Goal: Task Accomplishment & Management: Use online tool/utility

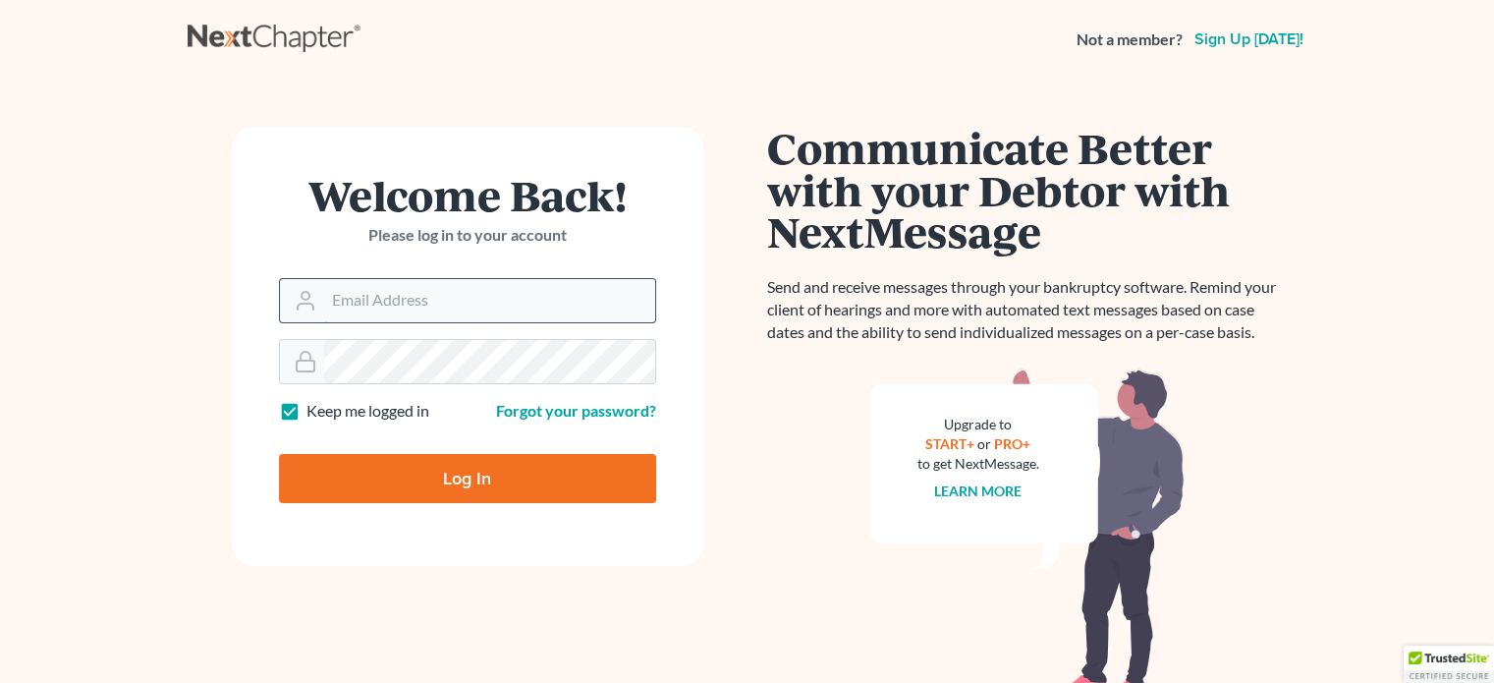
click at [407, 306] on input "Email Address" at bounding box center [489, 300] width 331 height 43
type input "[PERSON_NAME][EMAIL_ADDRESS][DOMAIN_NAME]"
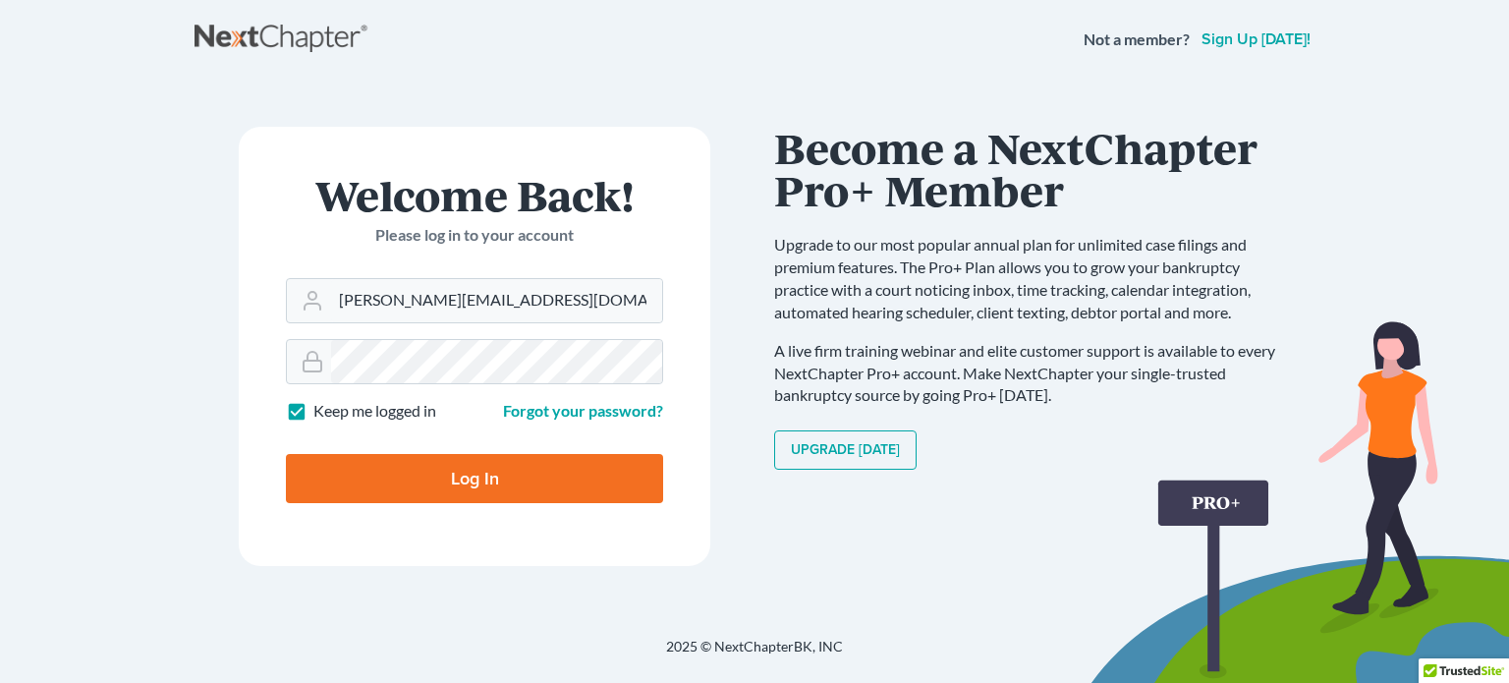
click at [515, 482] on input "Log In" at bounding box center [474, 478] width 377 height 49
type input "Thinking..."
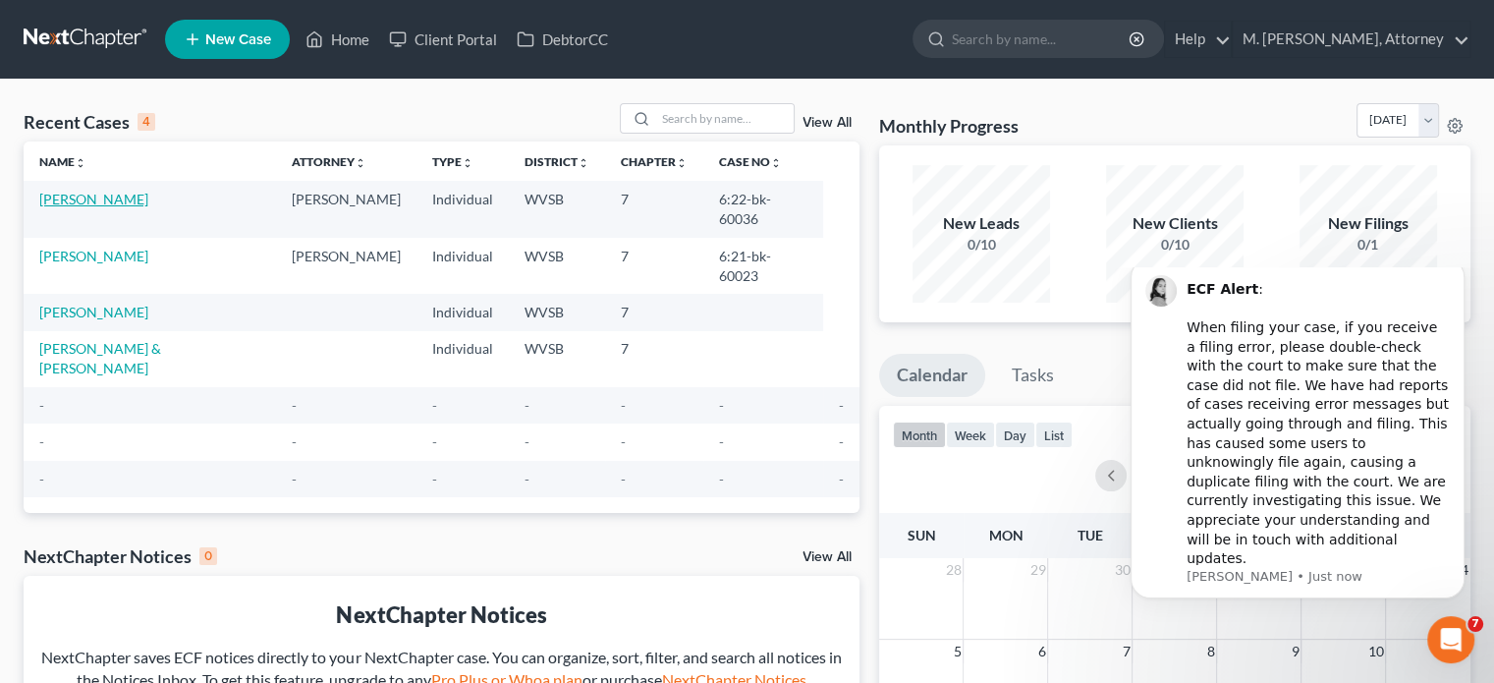
click at [103, 196] on link "[PERSON_NAME]" at bounding box center [93, 199] width 109 height 17
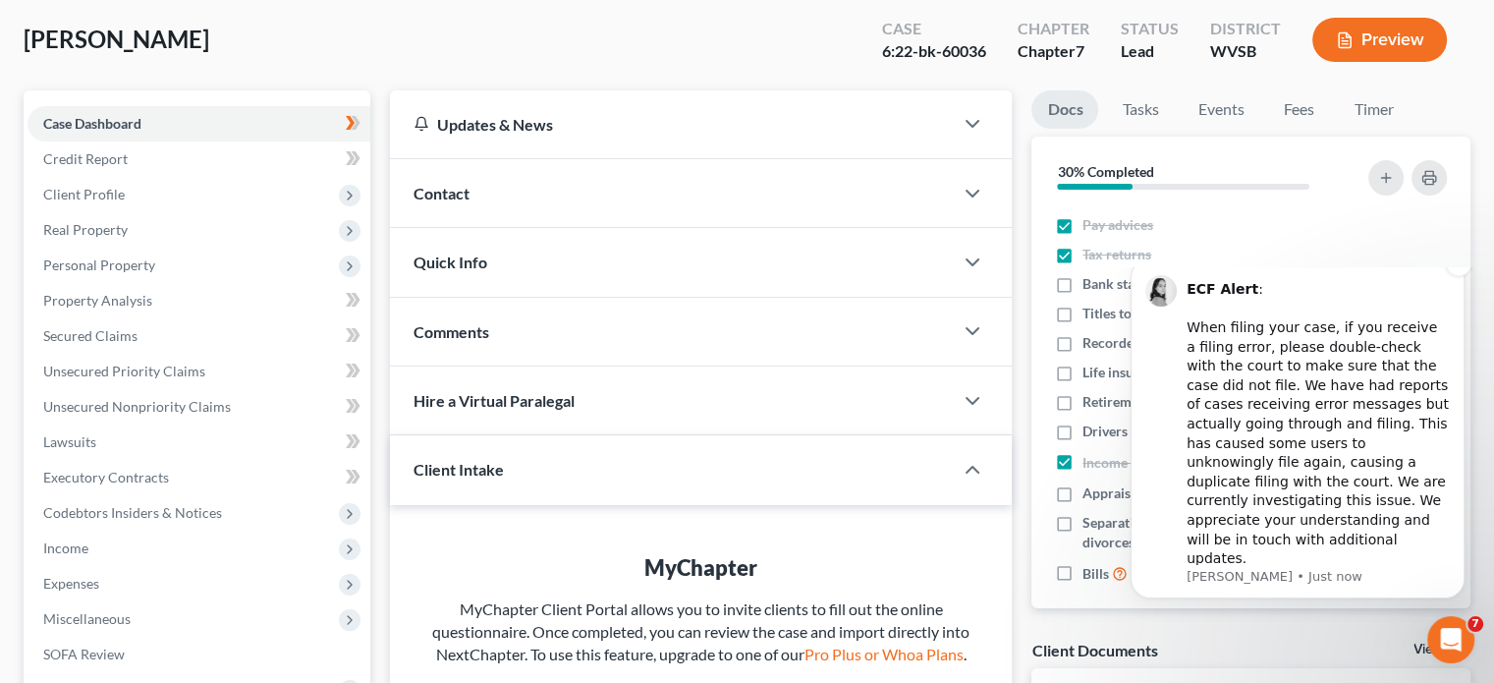
scroll to position [37, 0]
click at [1465, 276] on button "Dismiss notification" at bounding box center [1459, 264] width 26 height 26
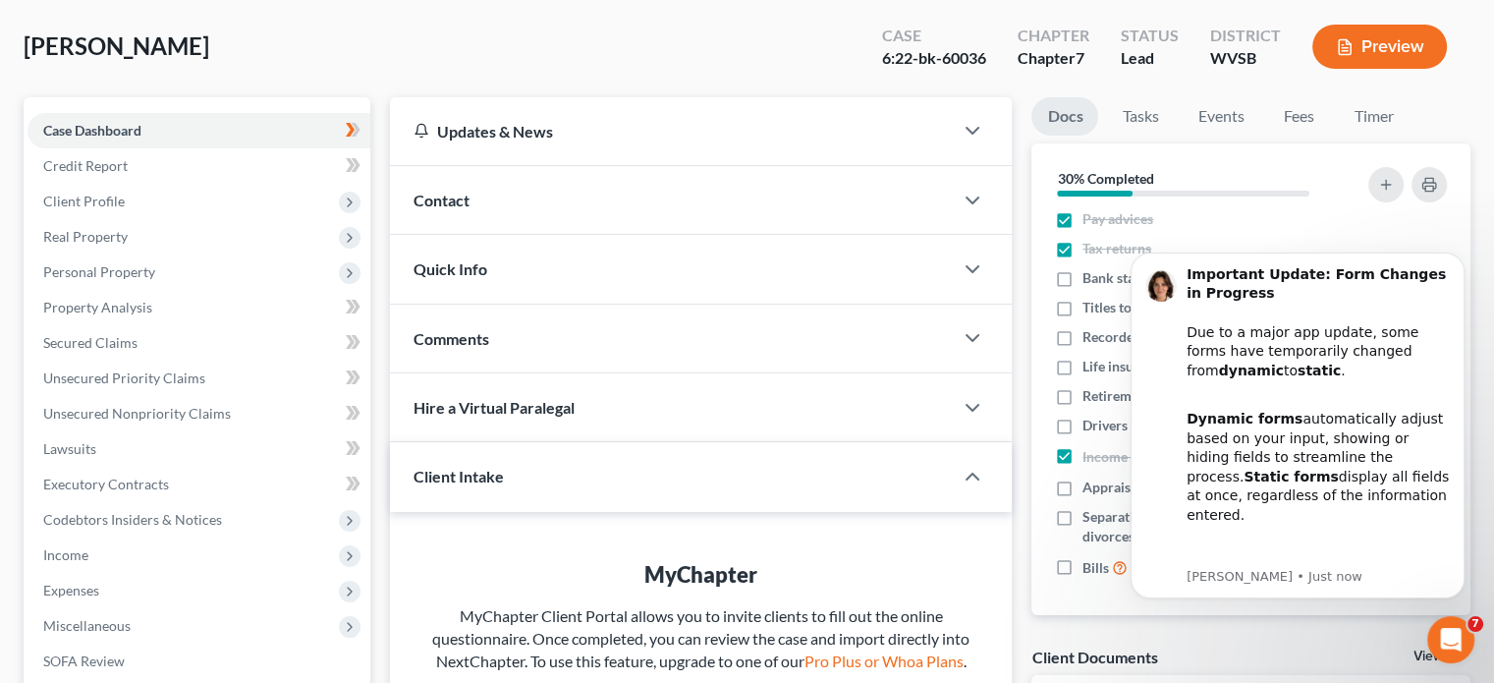
scroll to position [90, 0]
click at [1215, 116] on link "Events" at bounding box center [1221, 117] width 78 height 38
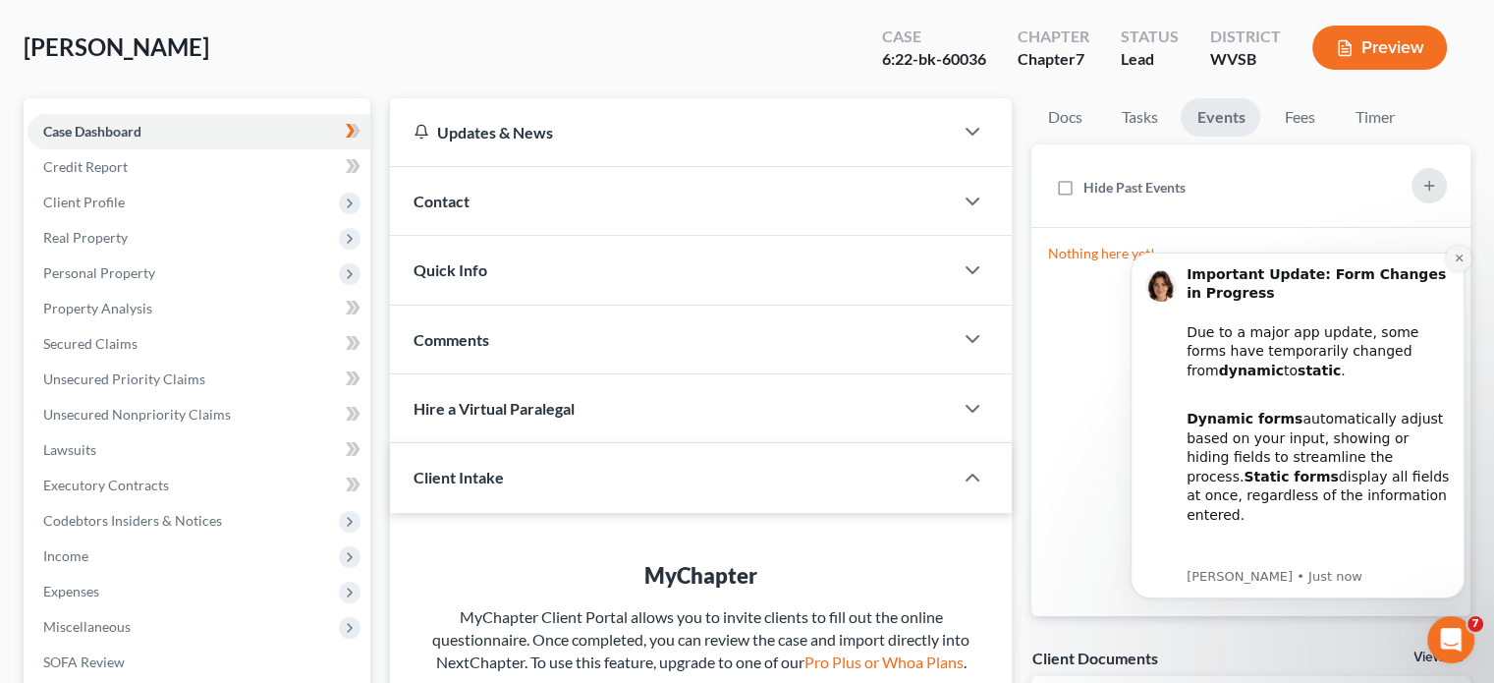
click at [1457, 249] on button "Dismiss notification" at bounding box center [1459, 259] width 26 height 26
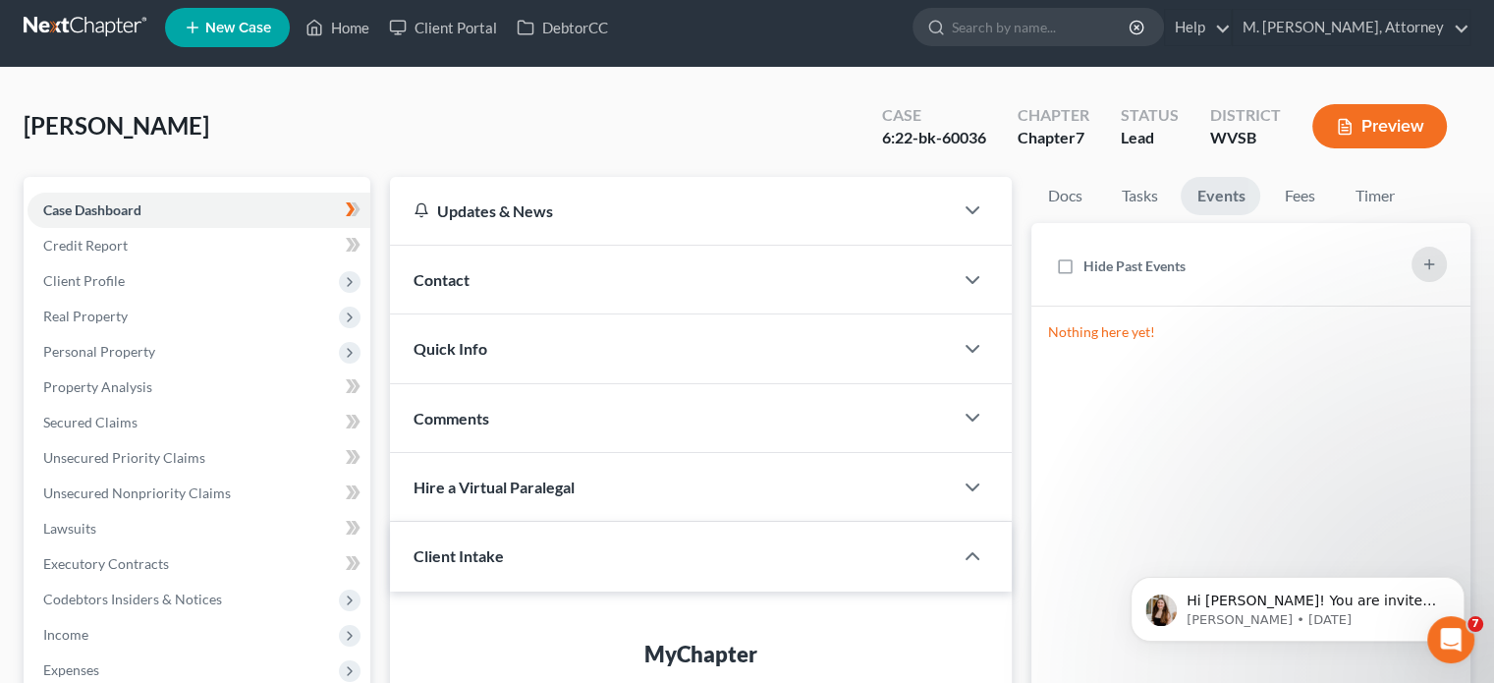
scroll to position [0, 0]
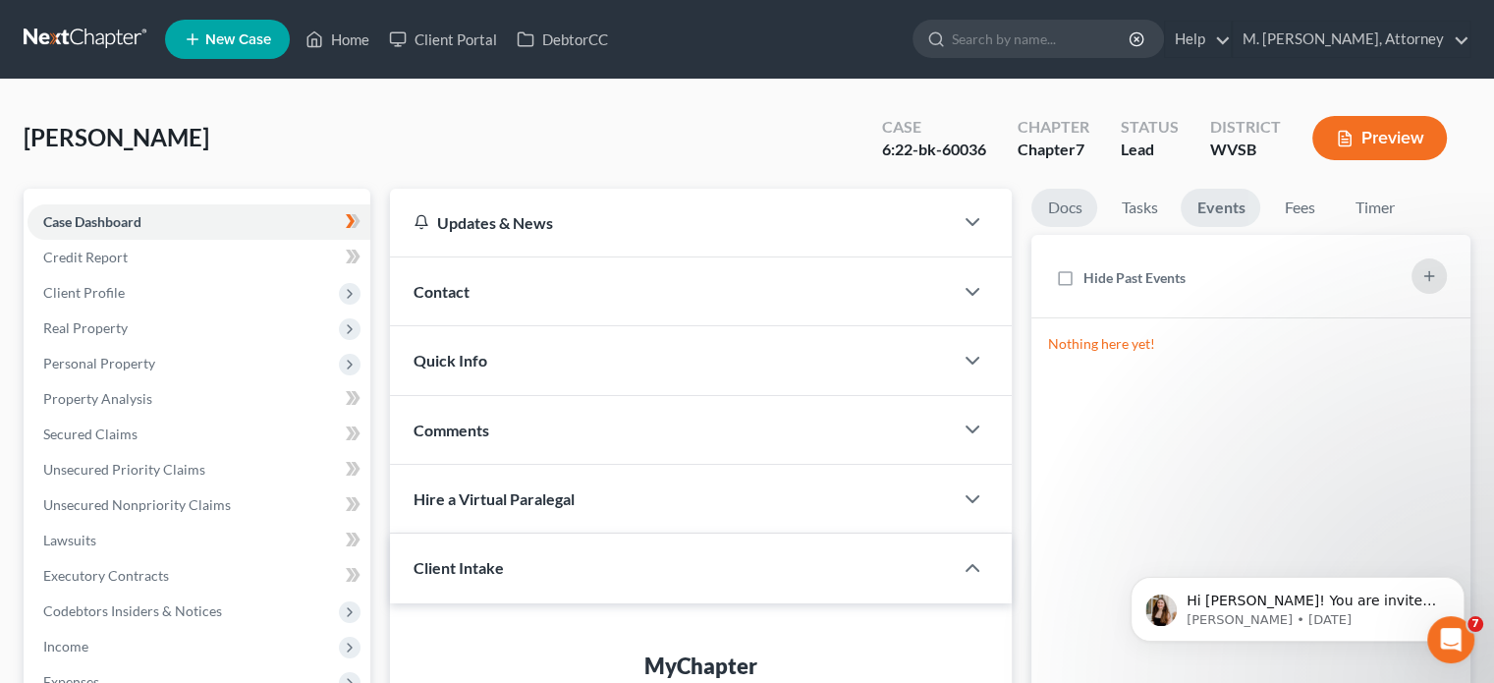
click at [1069, 204] on link "Docs" at bounding box center [1065, 208] width 66 height 38
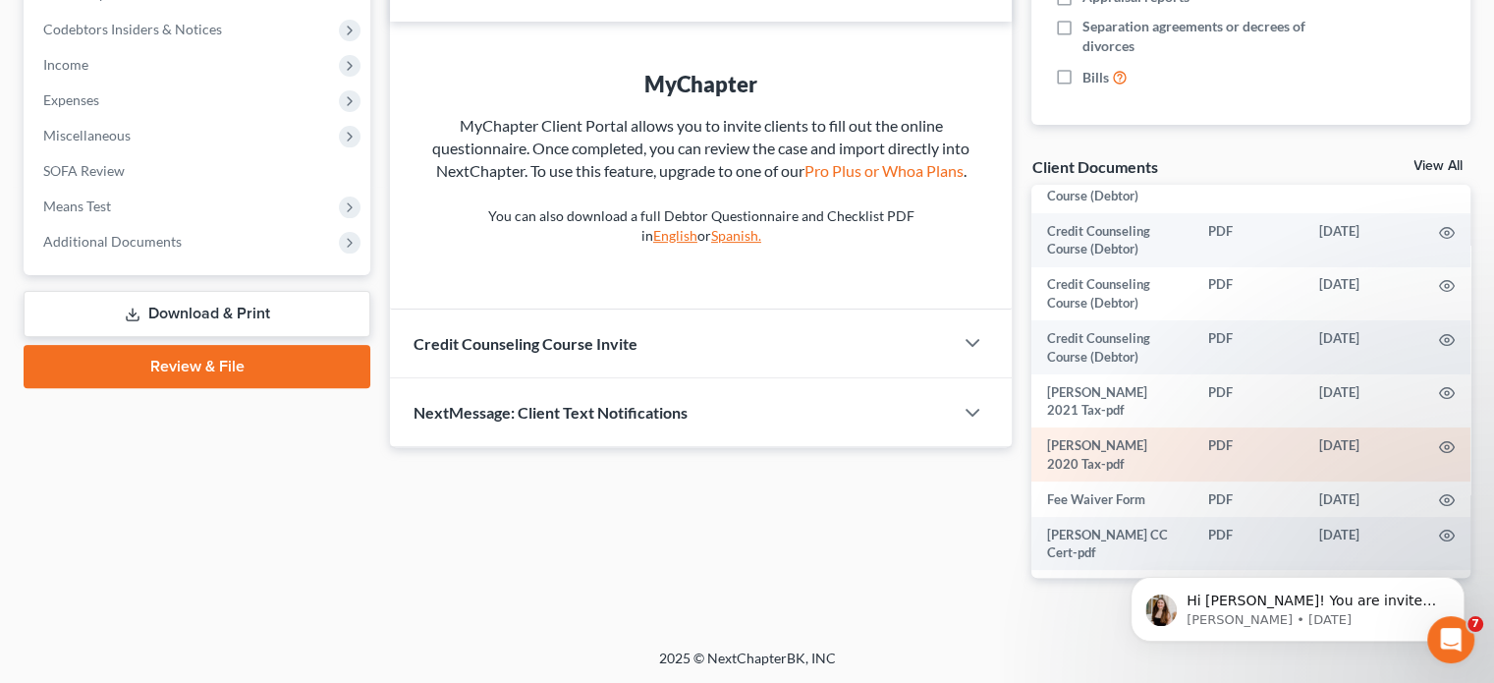
scroll to position [448, 0]
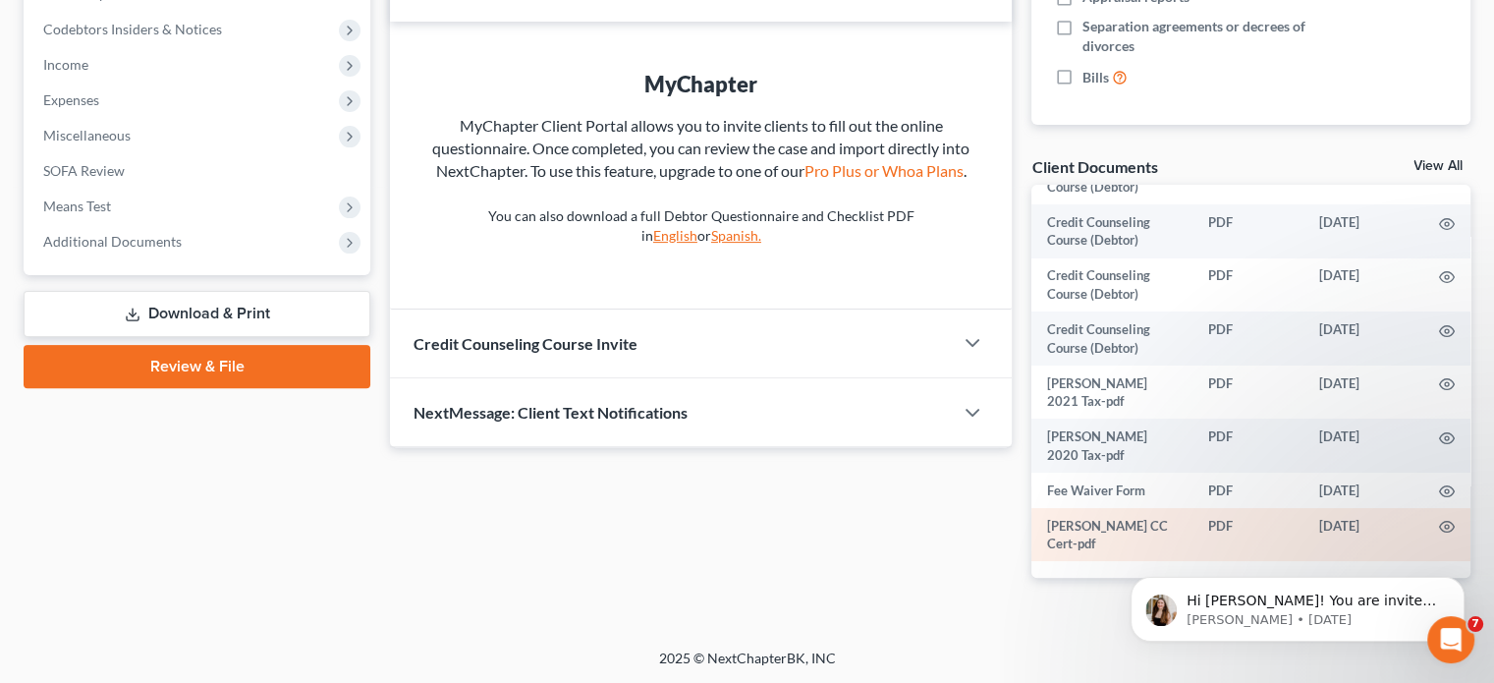
click at [1086, 522] on td "Wilson, Candy CC Cert-pdf" at bounding box center [1112, 535] width 161 height 54
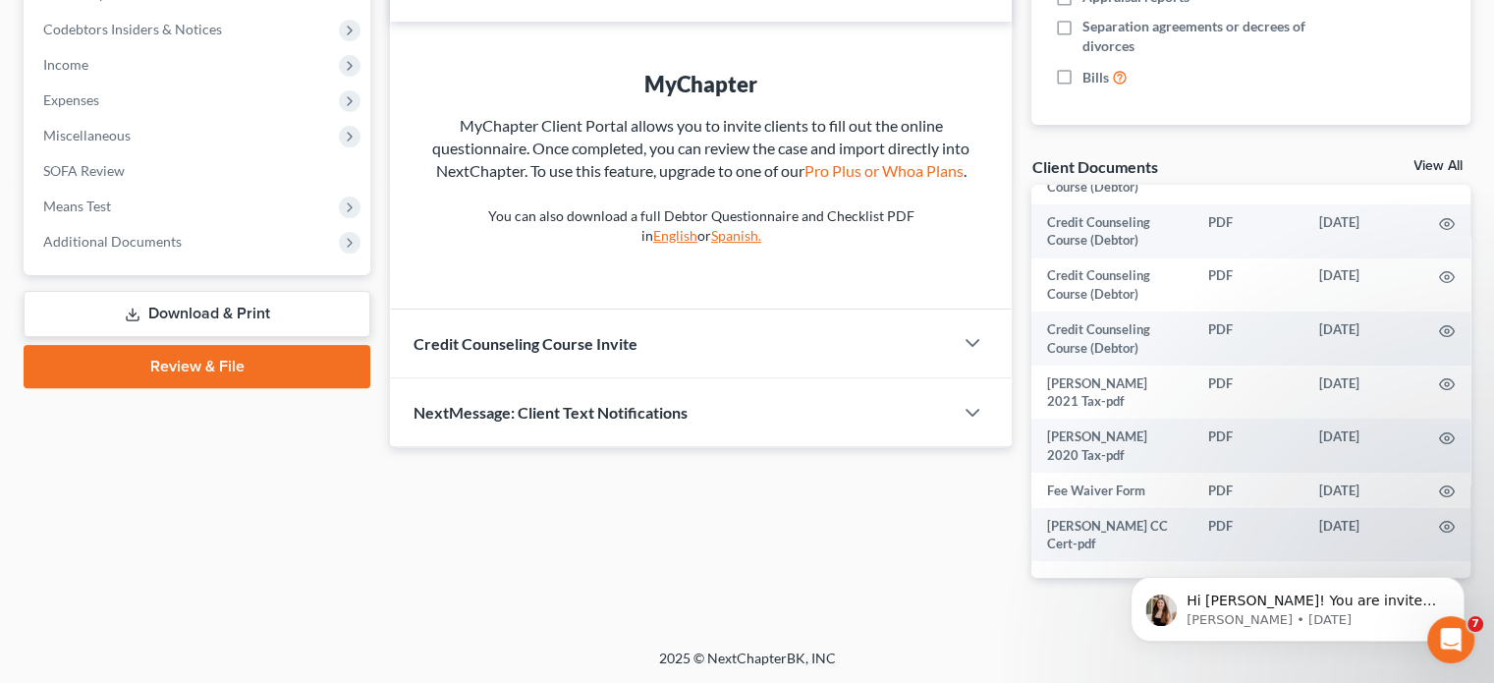
click at [950, 525] on div "Updates & News × West Virginia Southern: District Notes Take a look at NextChap…" at bounding box center [701, 108] width 642 height 1002
click at [1443, 630] on icon "Open Intercom Messenger" at bounding box center [1448, 637] width 32 height 32
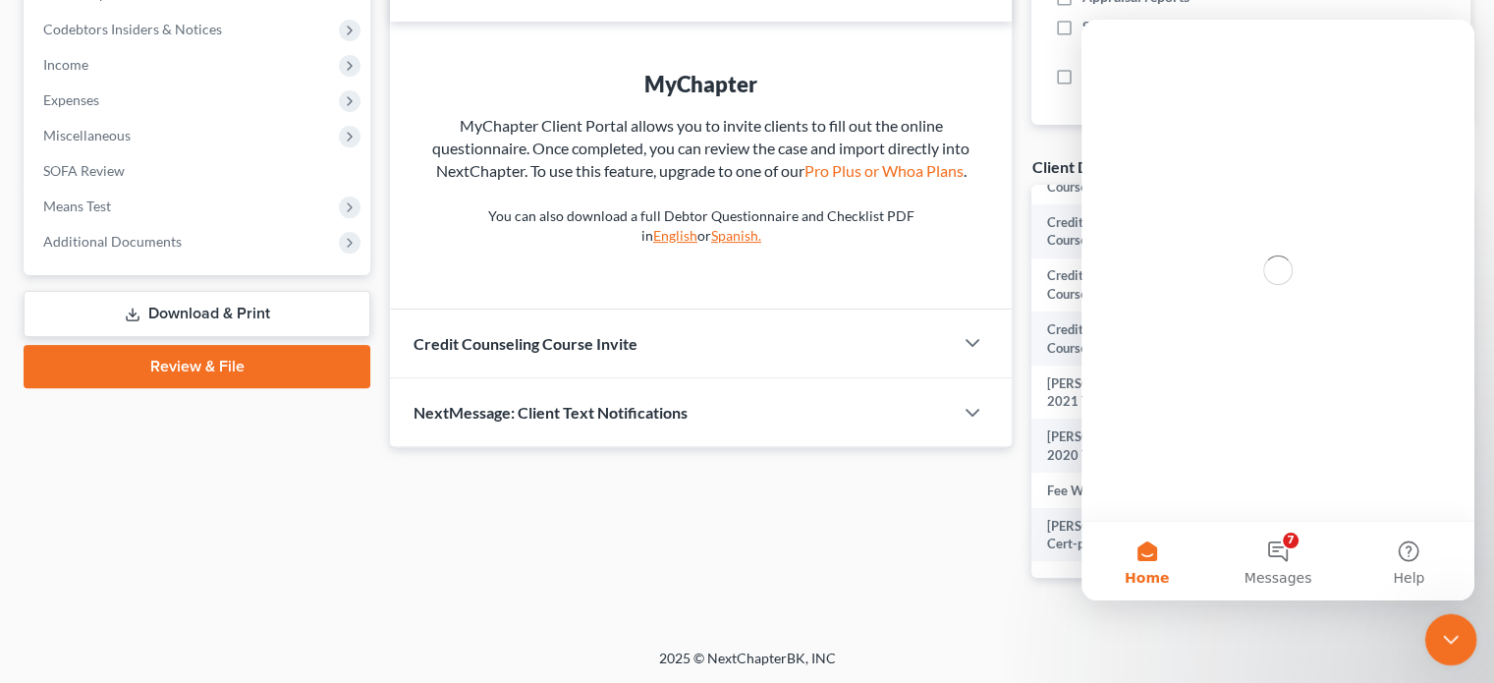
scroll to position [0, 0]
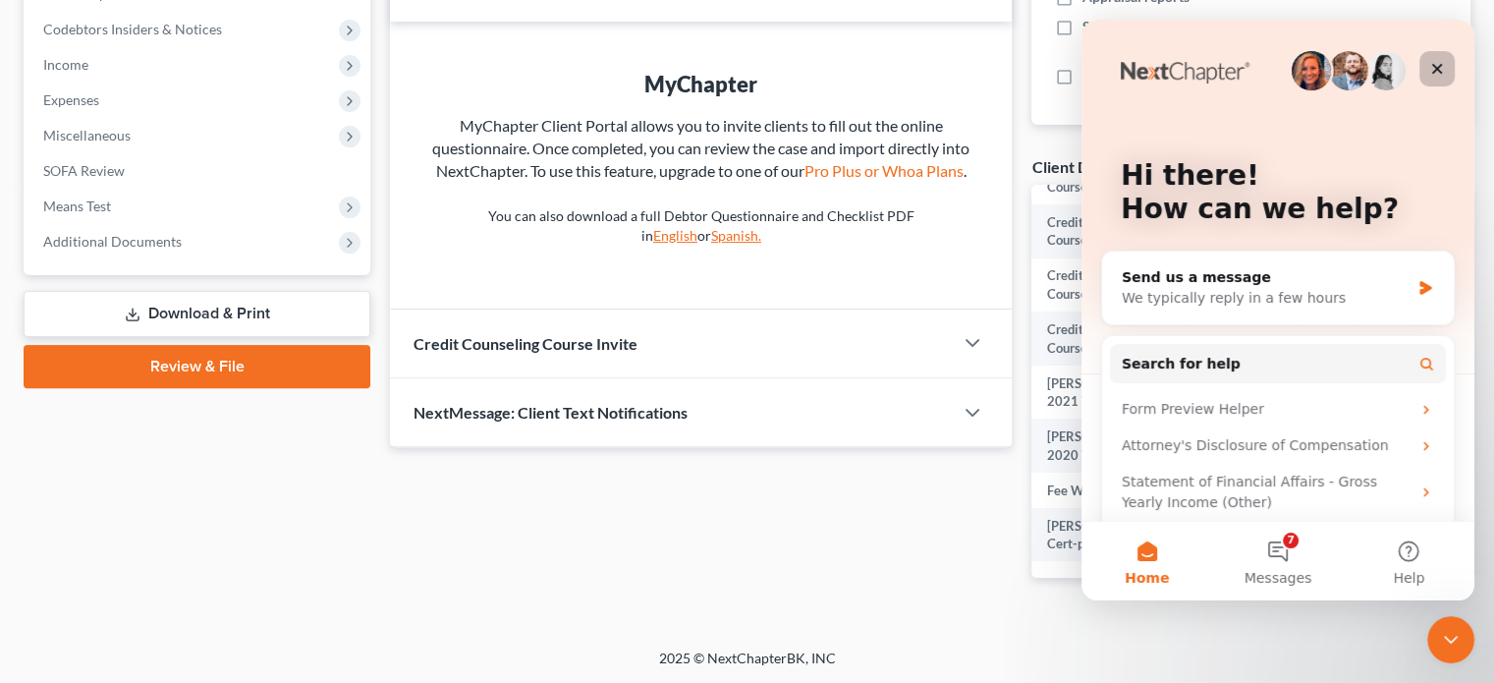
click at [1441, 76] on icon "Close" at bounding box center [1437, 69] width 16 height 16
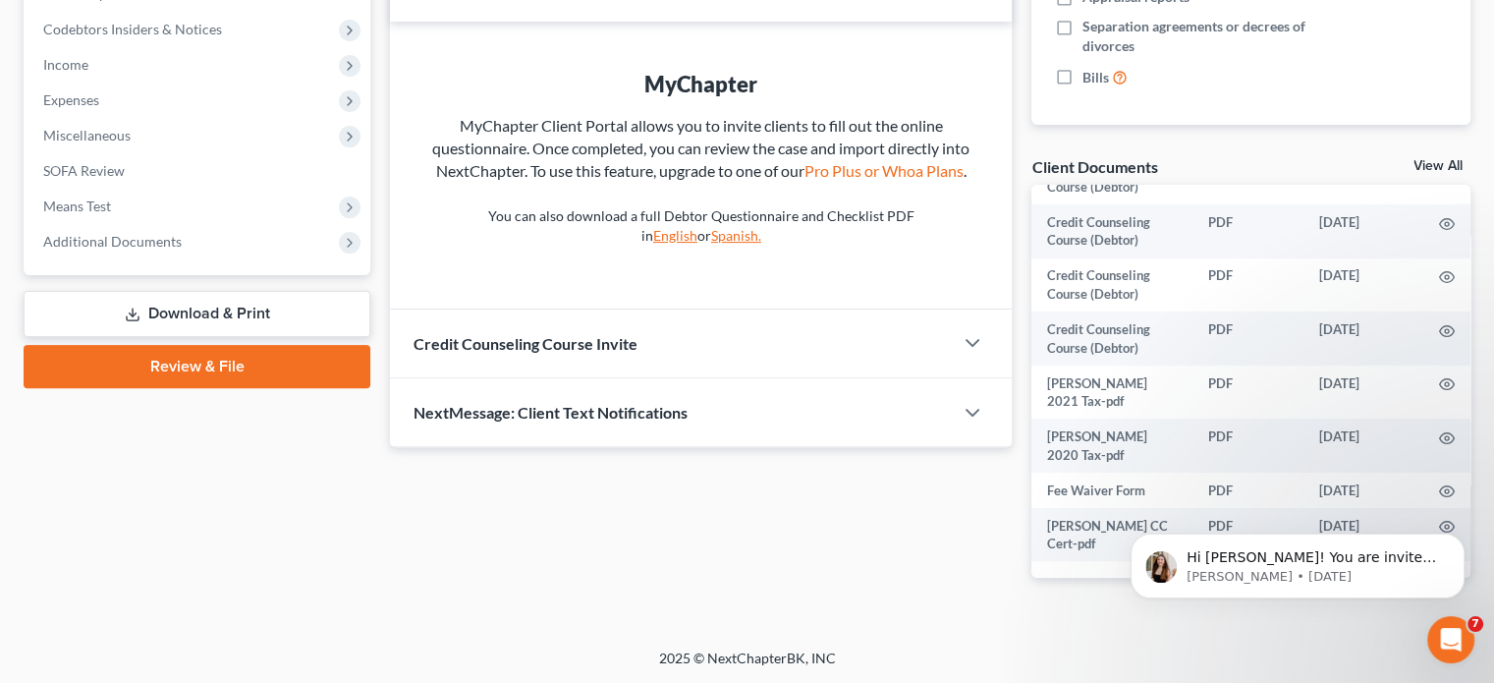
click at [691, 581] on div "Updates & News × West Virginia Southern: District Notes Take a look at NextChap…" at bounding box center [701, 108] width 642 height 1002
drag, startPoint x: 31, startPoint y: 20, endPoint x: 810, endPoint y: 562, distance: 948.4
click at [810, 562] on div "Updates & News × West Virginia Southern: District Notes Take a look at NextChap…" at bounding box center [701, 108] width 642 height 1002
click at [1446, 643] on icon "Open Intercom Messenger" at bounding box center [1448, 637] width 32 height 32
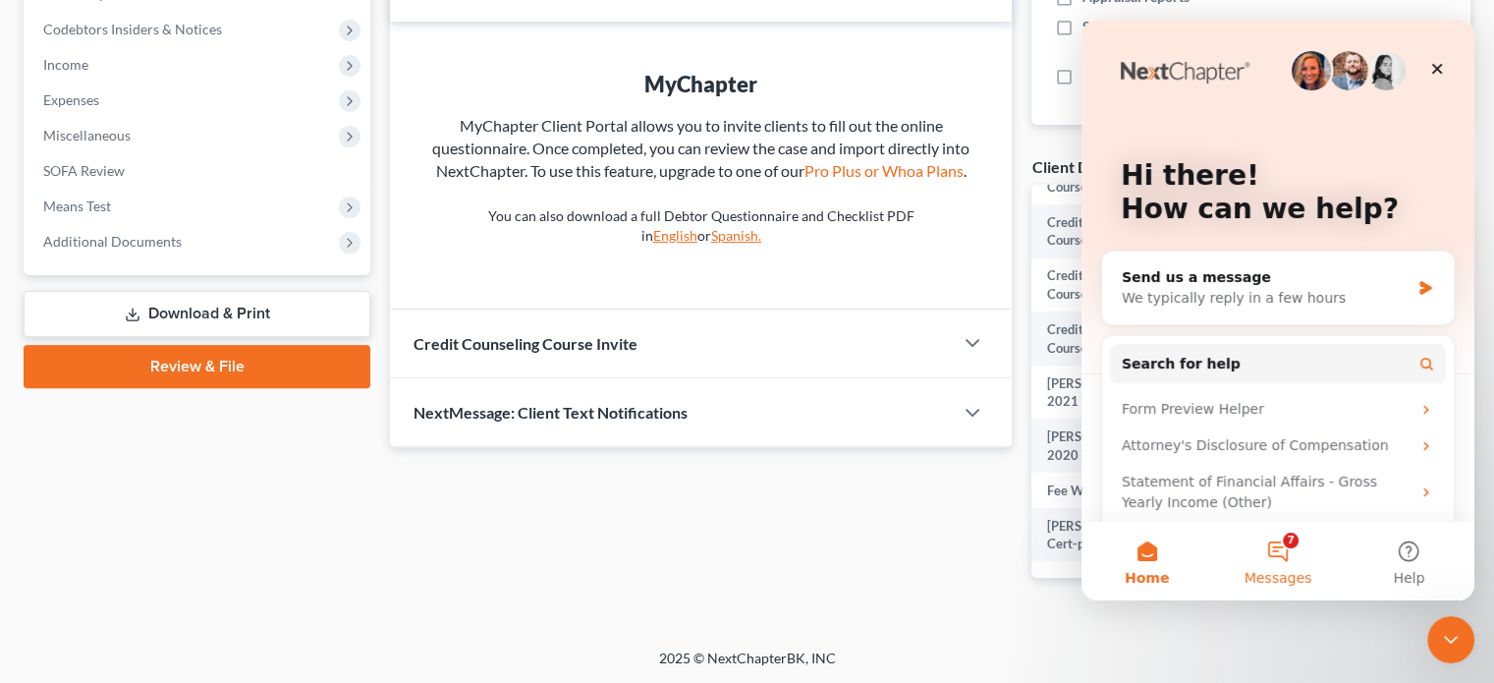
click at [1289, 545] on button "7 Messages" at bounding box center [1277, 561] width 131 height 79
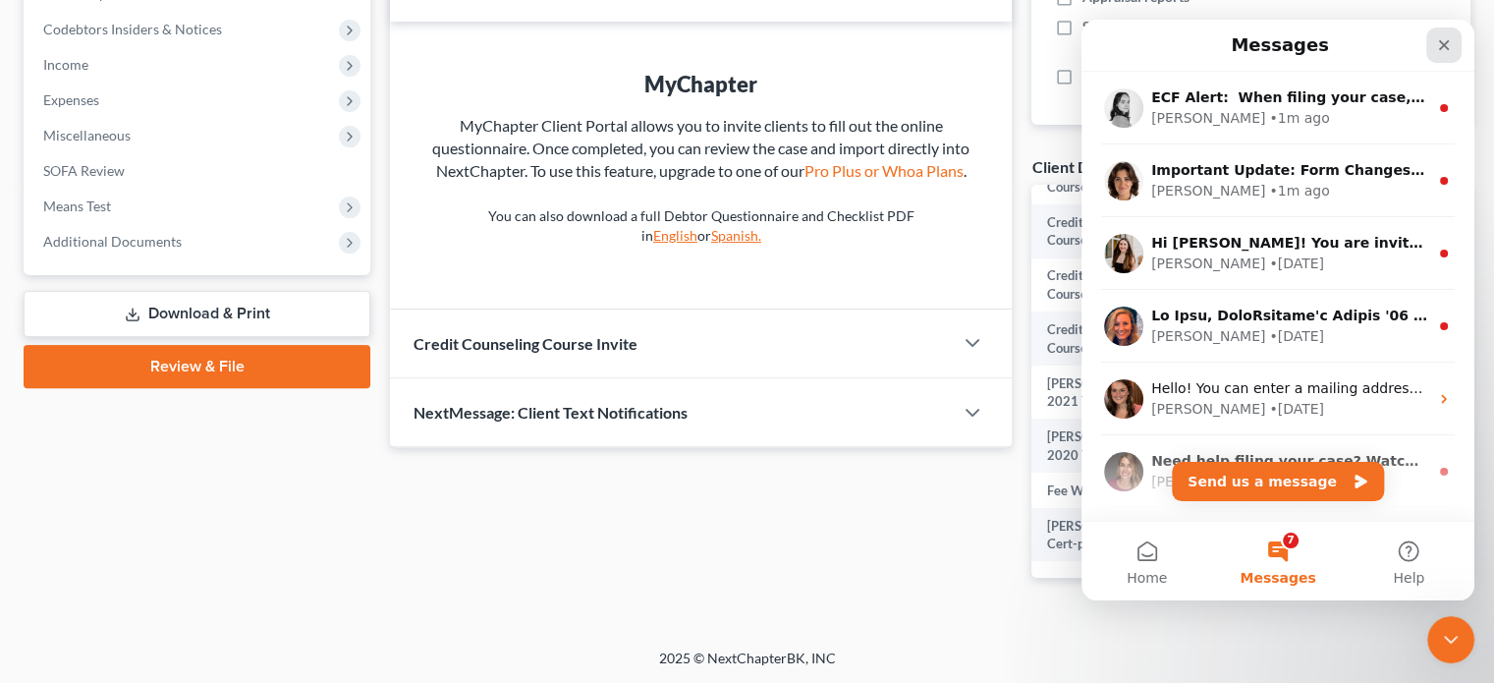
click at [1444, 43] on icon "Close" at bounding box center [1444, 45] width 11 height 11
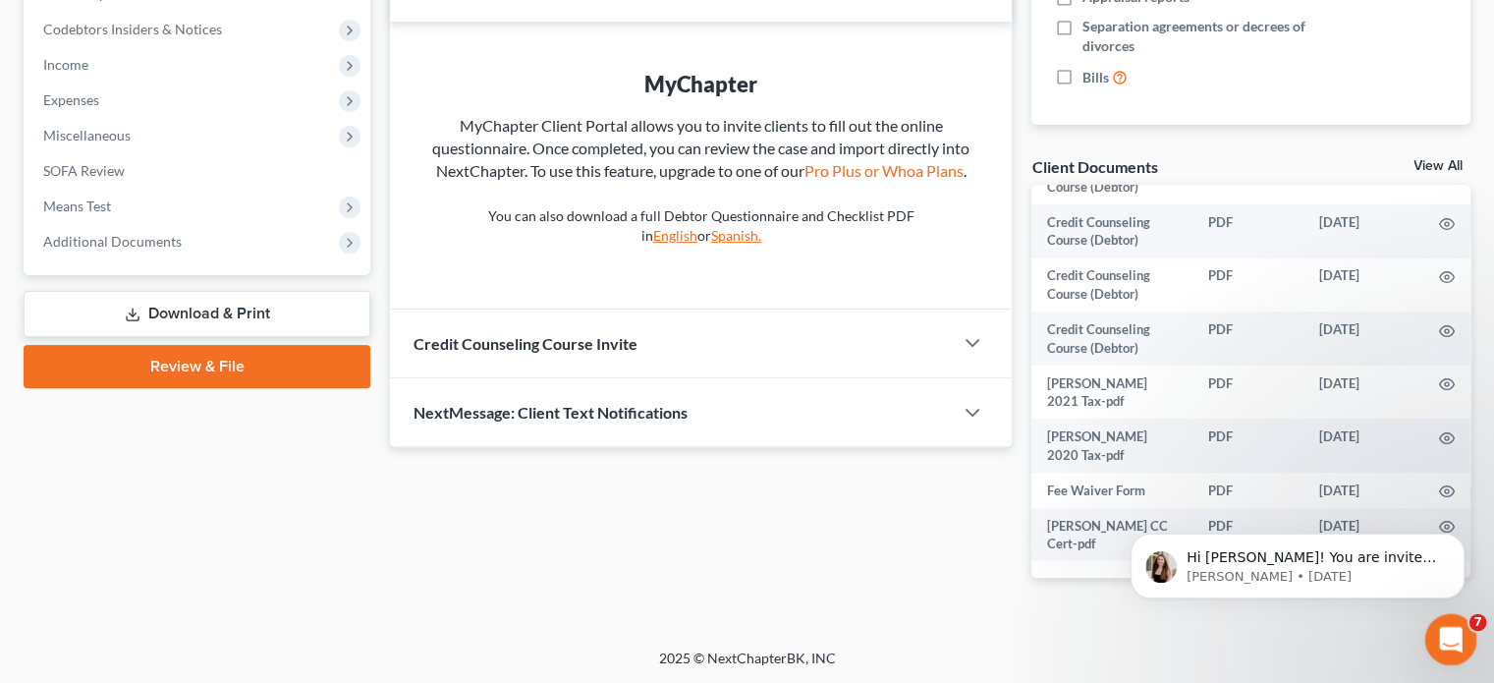
click at [1455, 640] on icon "Open Intercom Messenger" at bounding box center [1448, 637] width 32 height 32
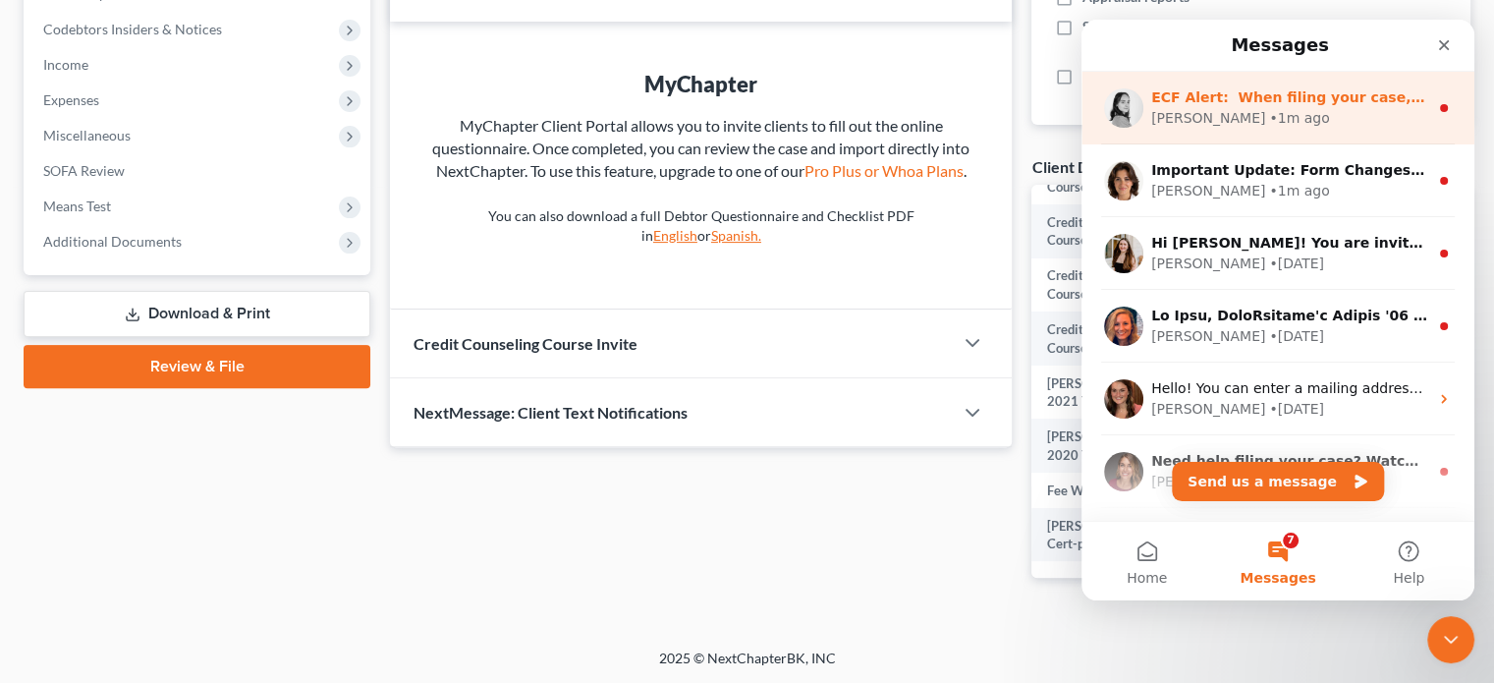
click at [1379, 117] on div "Lindsey • 1m ago" at bounding box center [1289, 118] width 277 height 21
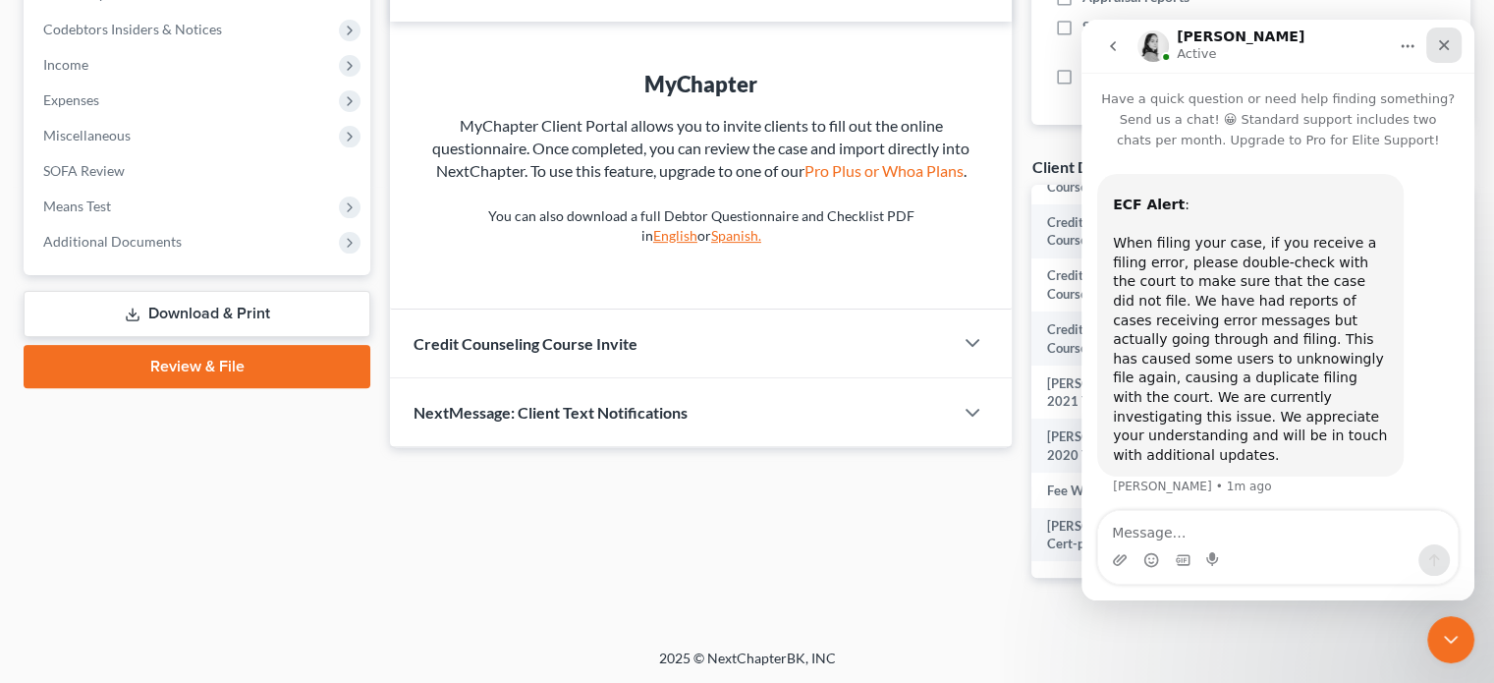
click at [1446, 46] on icon "Close" at bounding box center [1444, 45] width 11 height 11
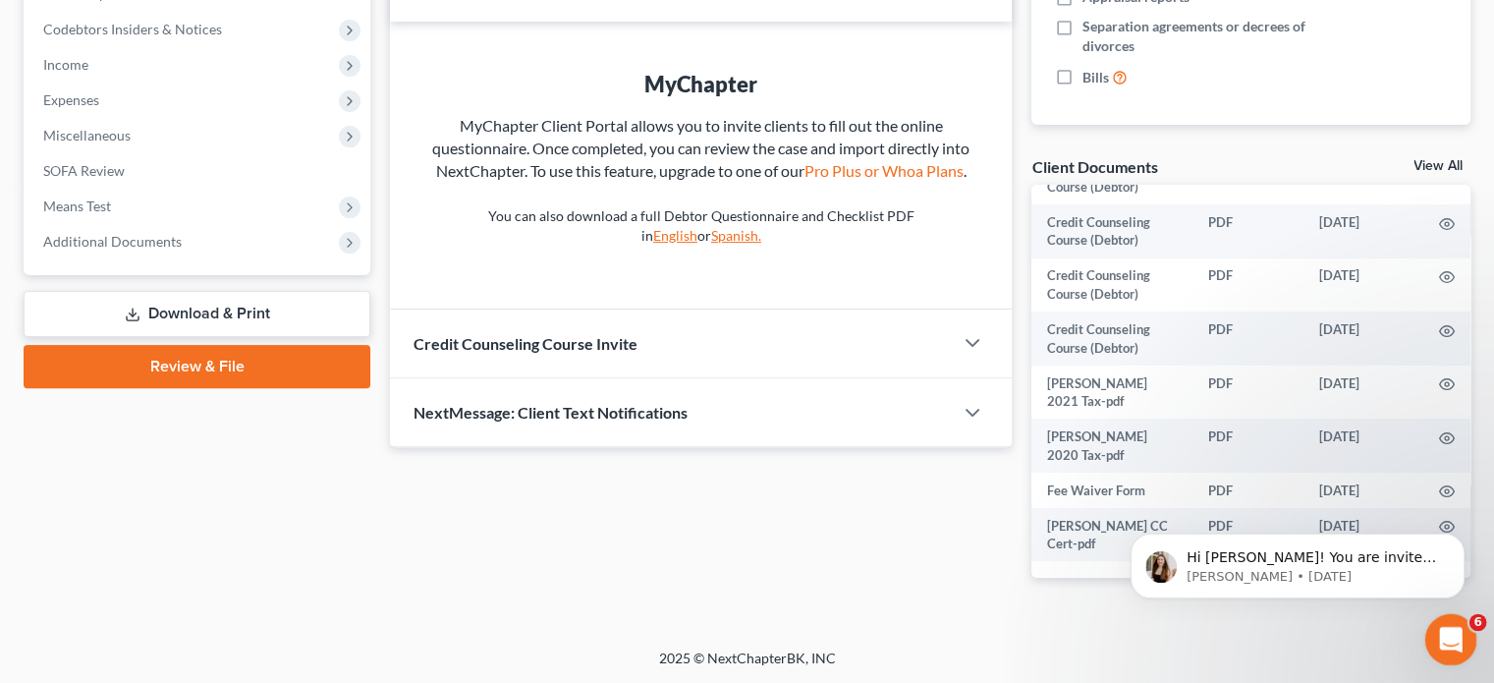
click at [1448, 645] on icon "Open Intercom Messenger" at bounding box center [1448, 637] width 32 height 32
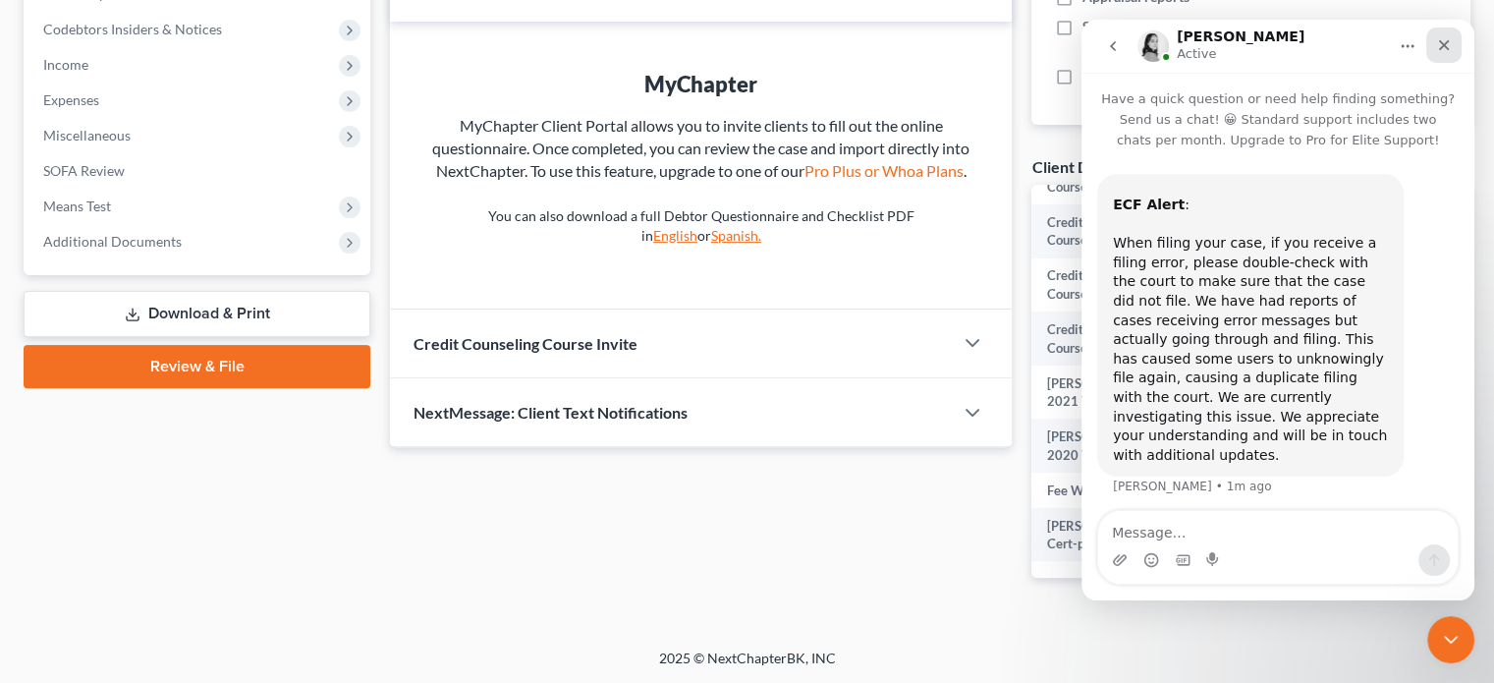
click at [1437, 48] on icon "Close" at bounding box center [1444, 45] width 16 height 16
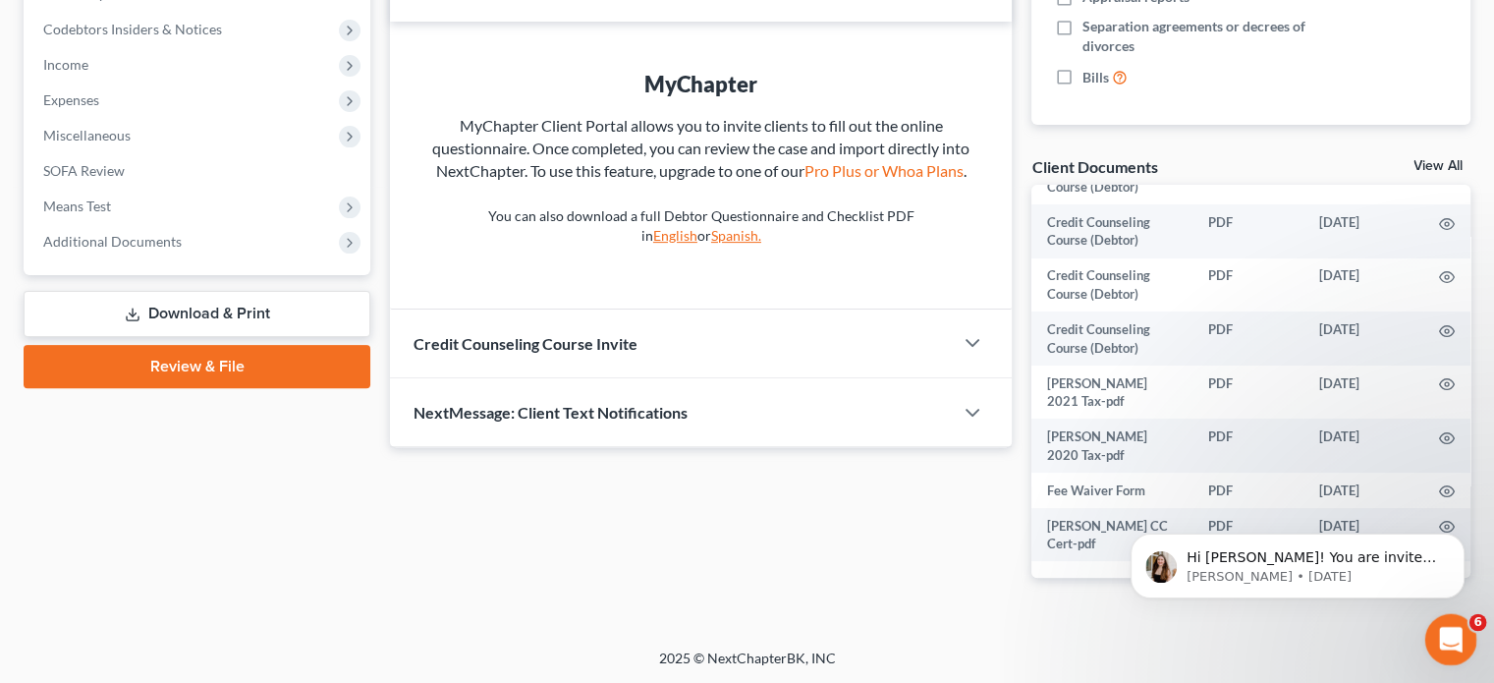
click at [1452, 643] on icon "Open Intercom Messenger" at bounding box center [1448, 637] width 32 height 32
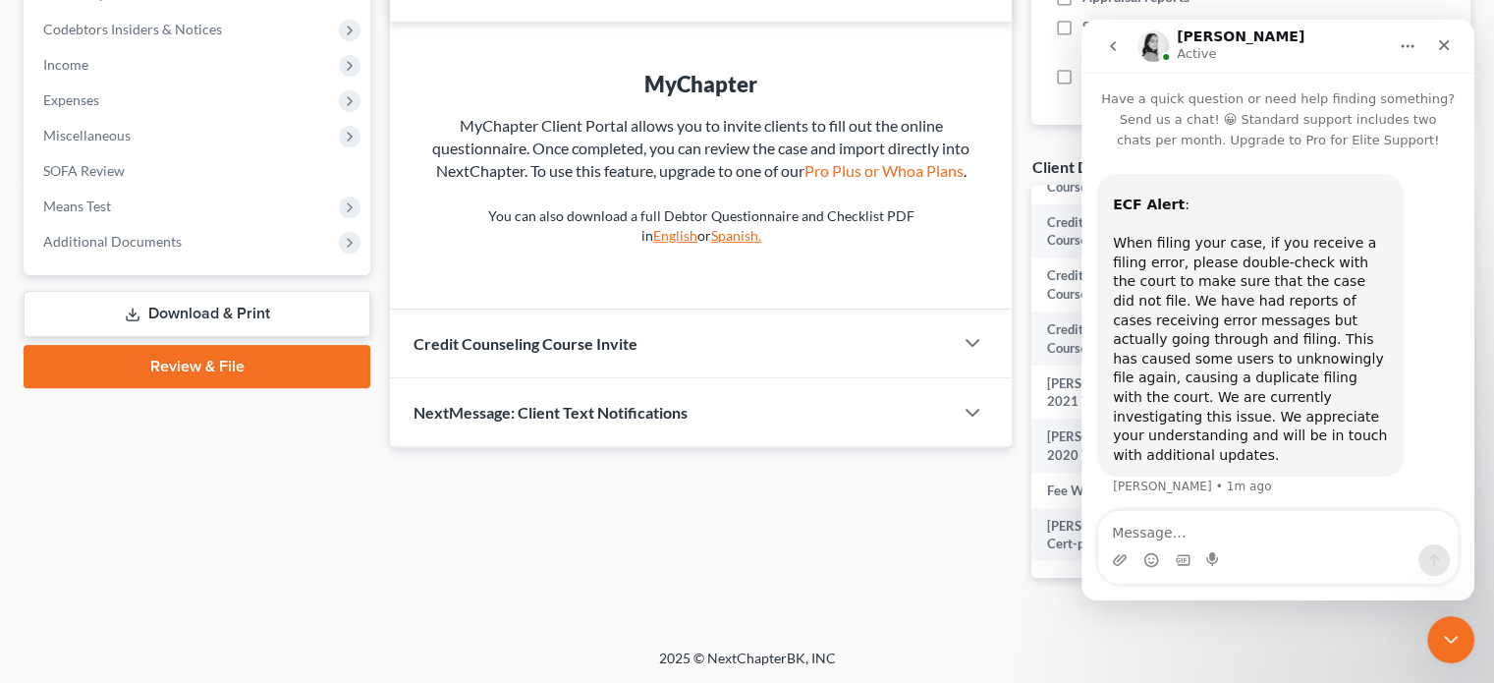
click at [1111, 48] on icon "go back" at bounding box center [1113, 46] width 16 height 16
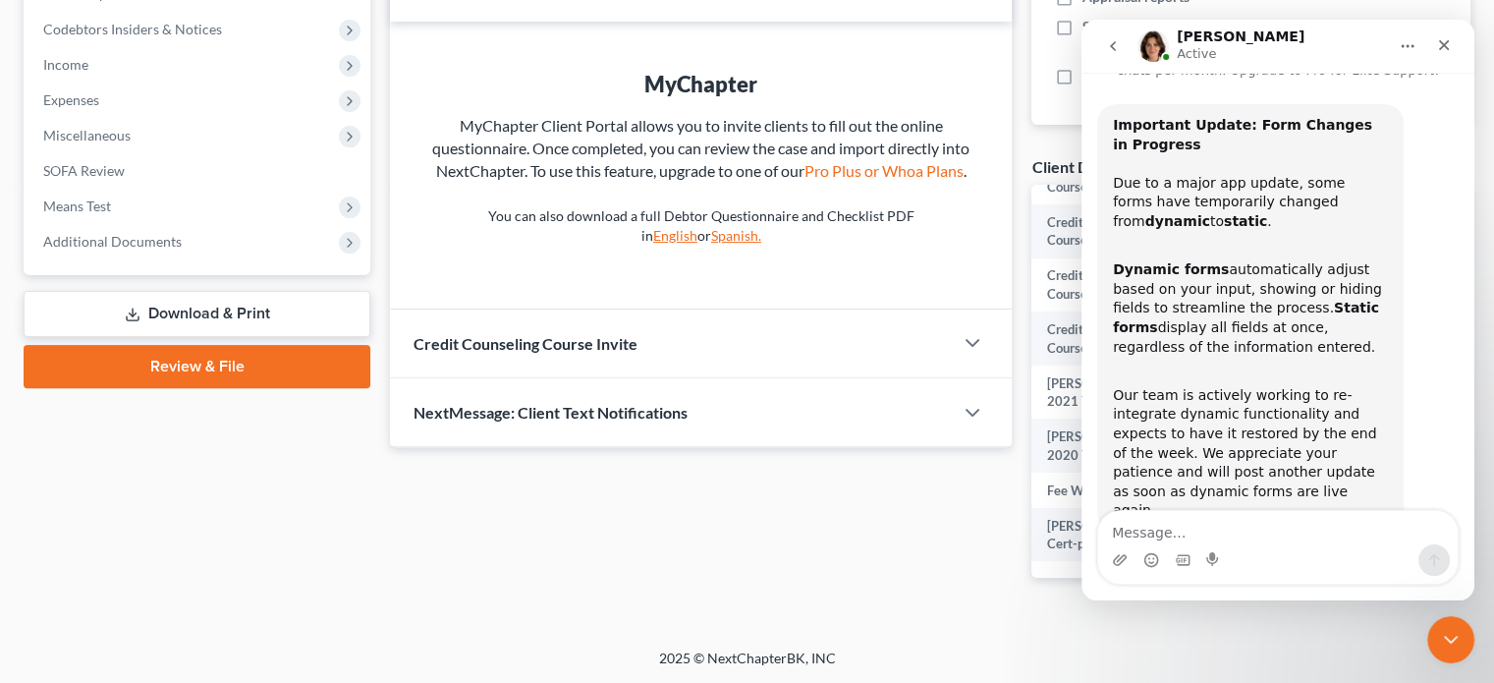
scroll to position [93, 0]
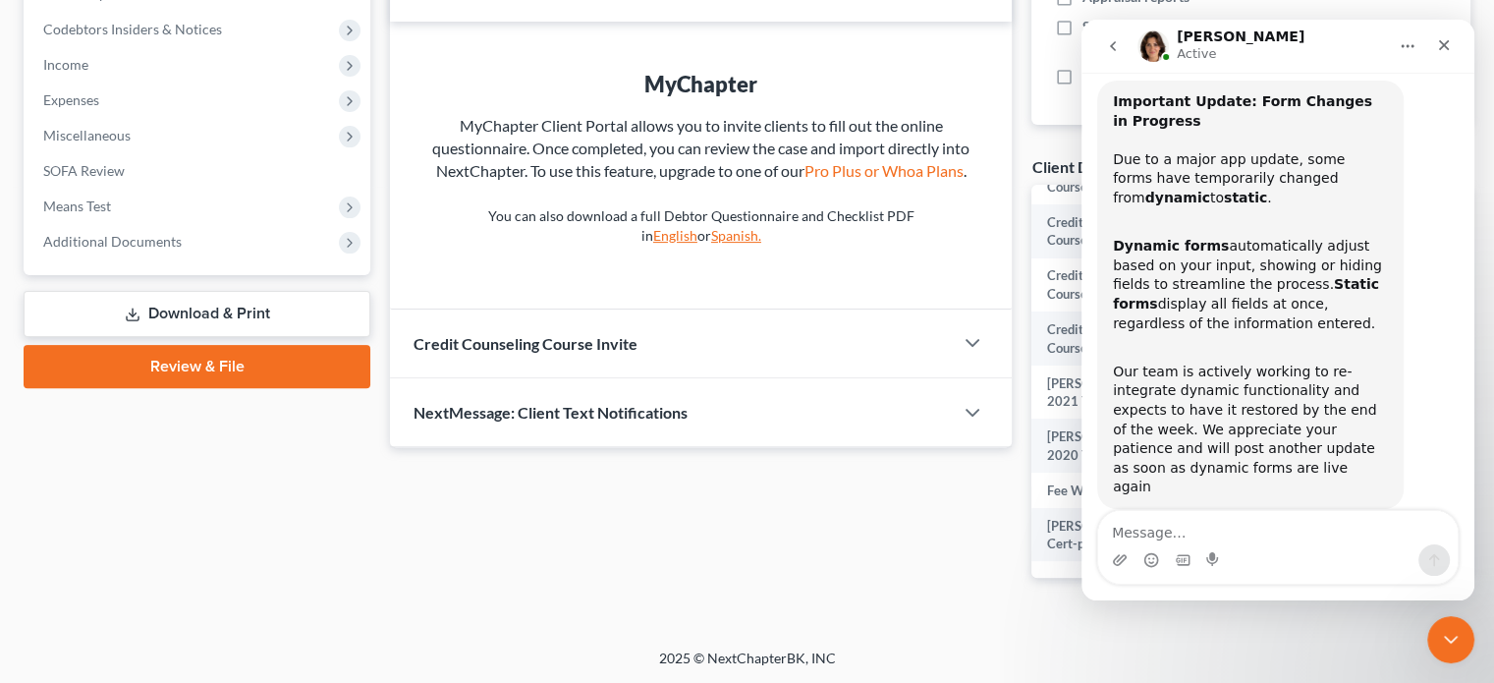
click at [1115, 49] on icon "go back" at bounding box center [1113, 46] width 6 height 10
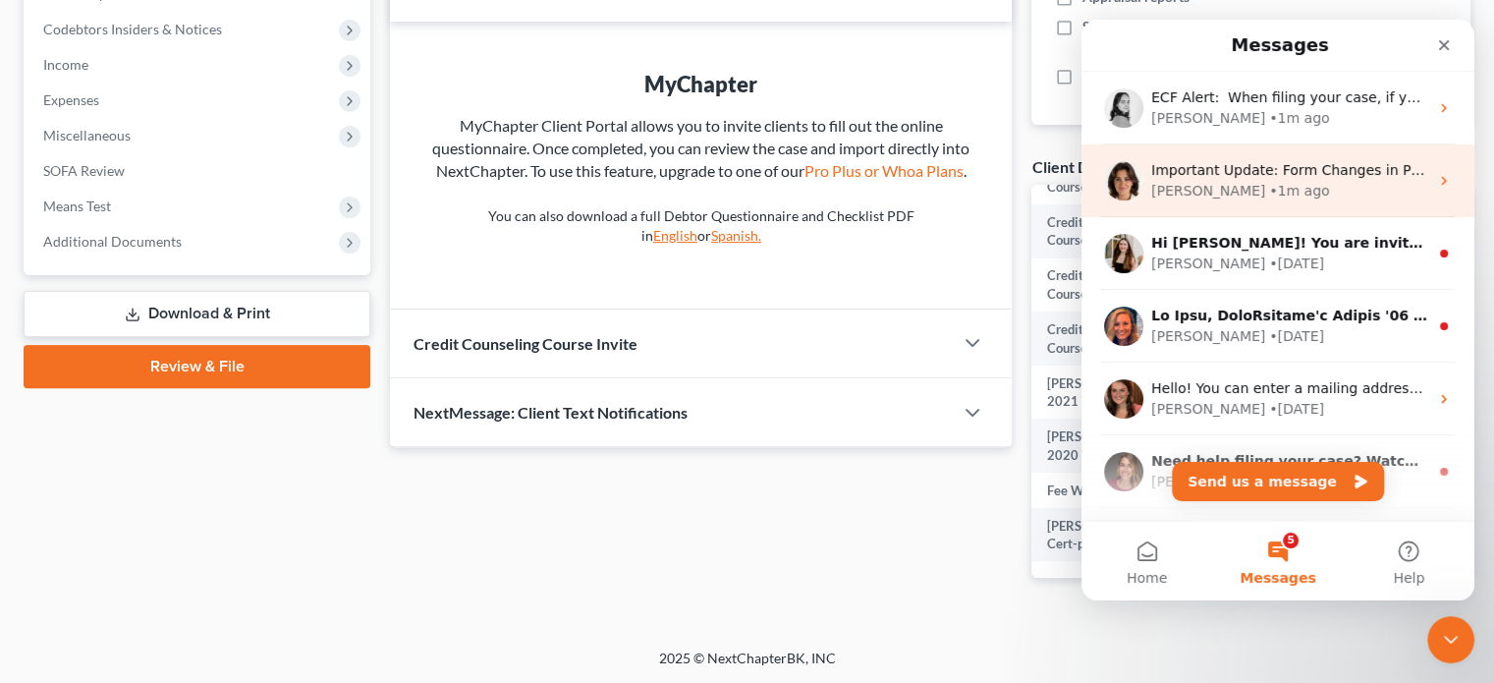
scroll to position [0, 0]
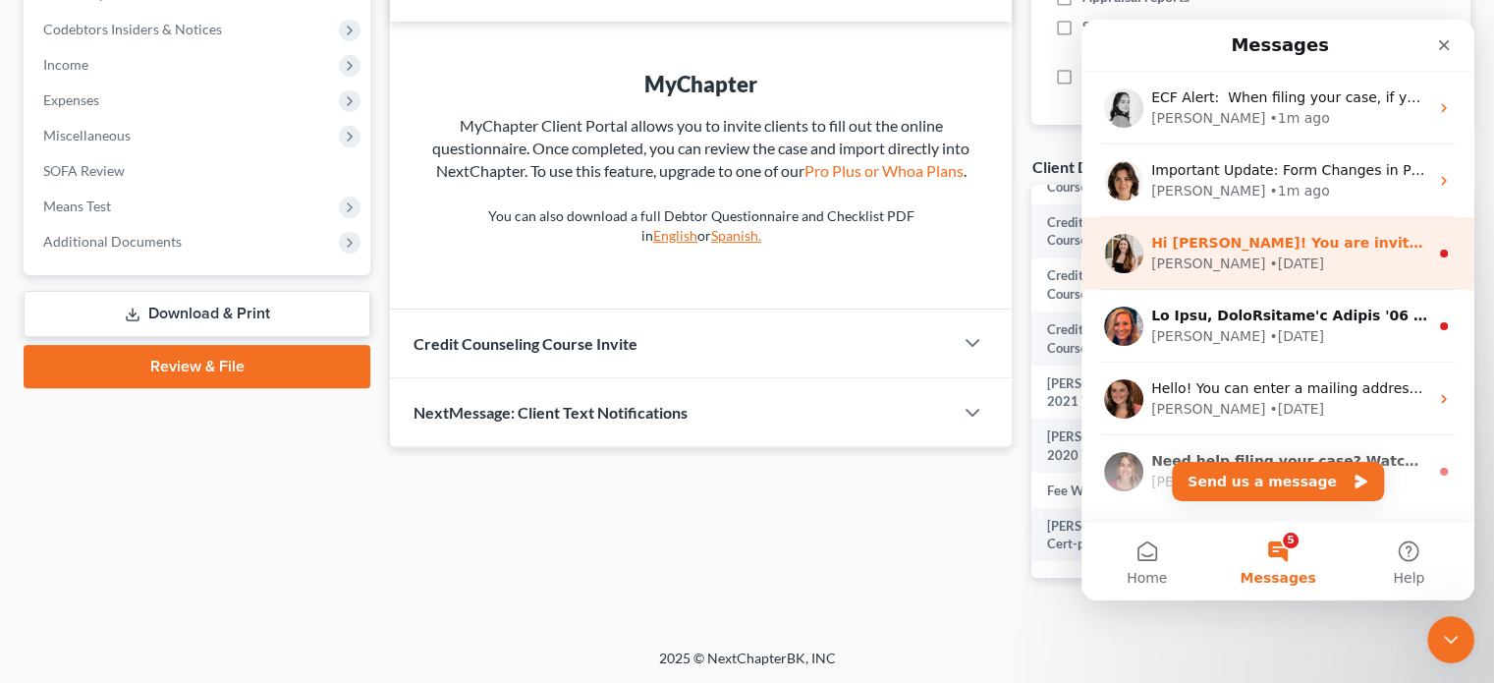
click at [1269, 263] on div "• 177w ago" at bounding box center [1296, 263] width 55 height 21
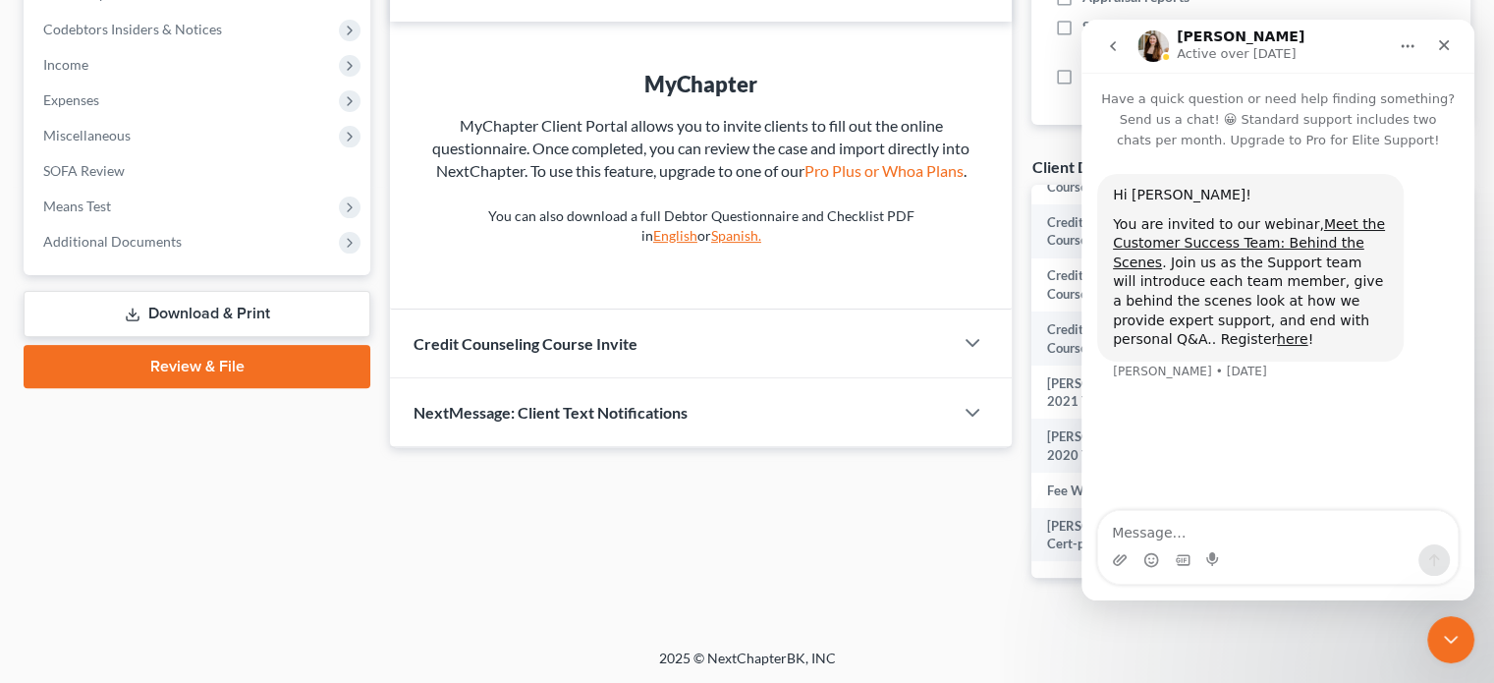
click at [1104, 47] on button "go back" at bounding box center [1112, 46] width 37 height 37
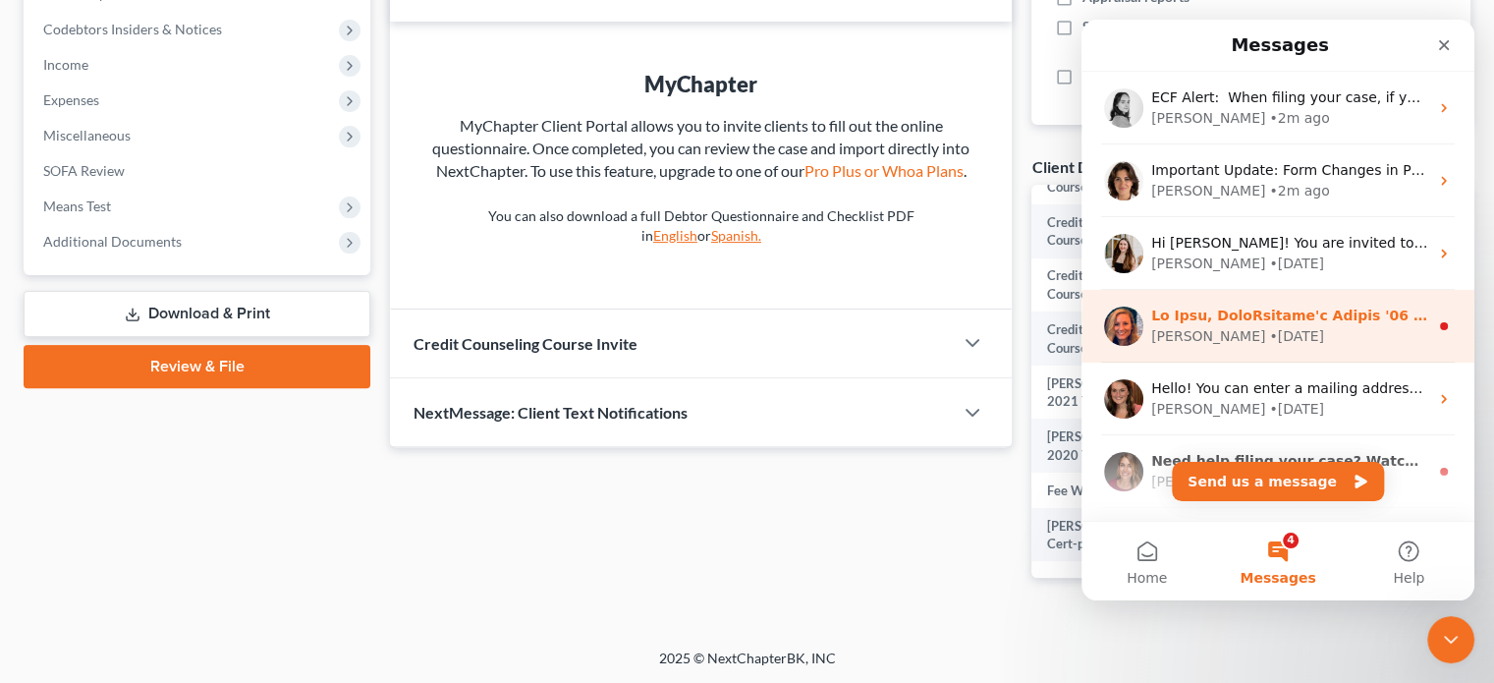
click at [1269, 338] on div "• 226w ago" at bounding box center [1296, 336] width 55 height 21
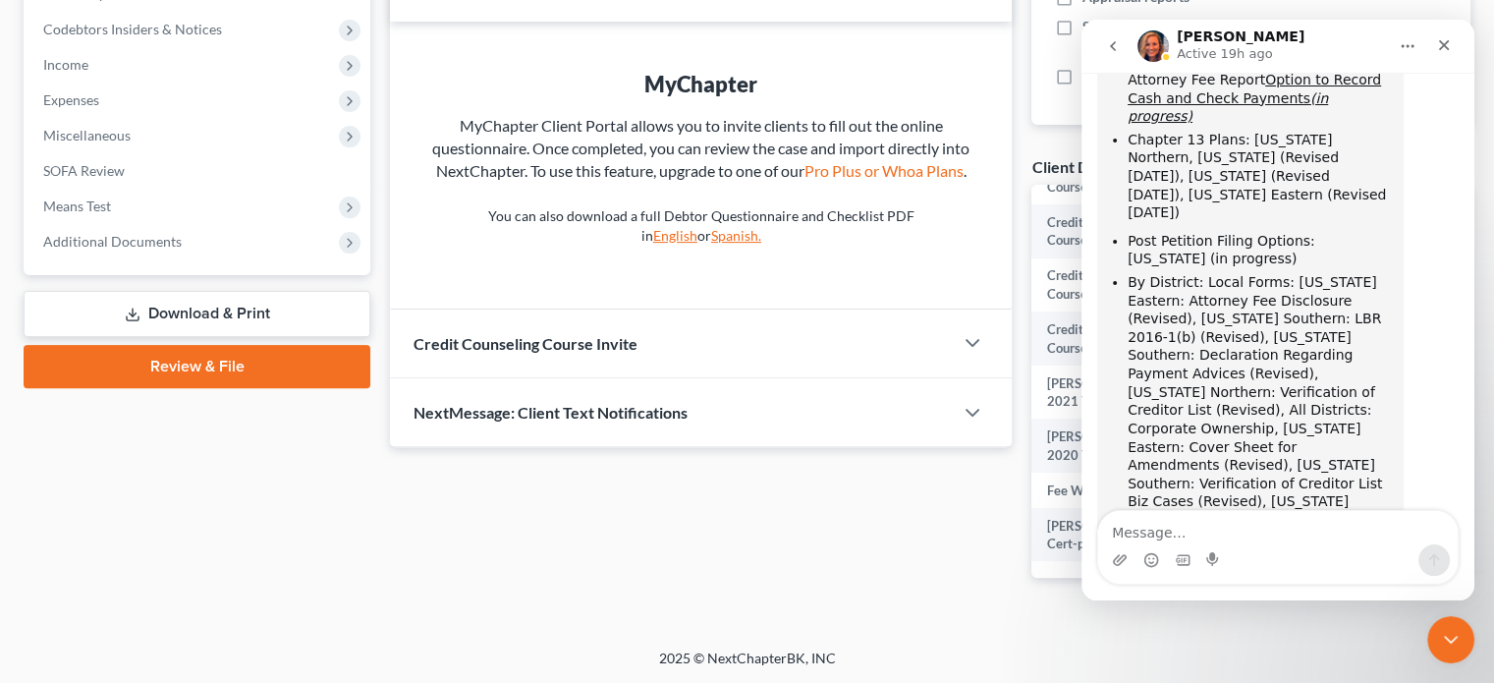
scroll to position [654, 0]
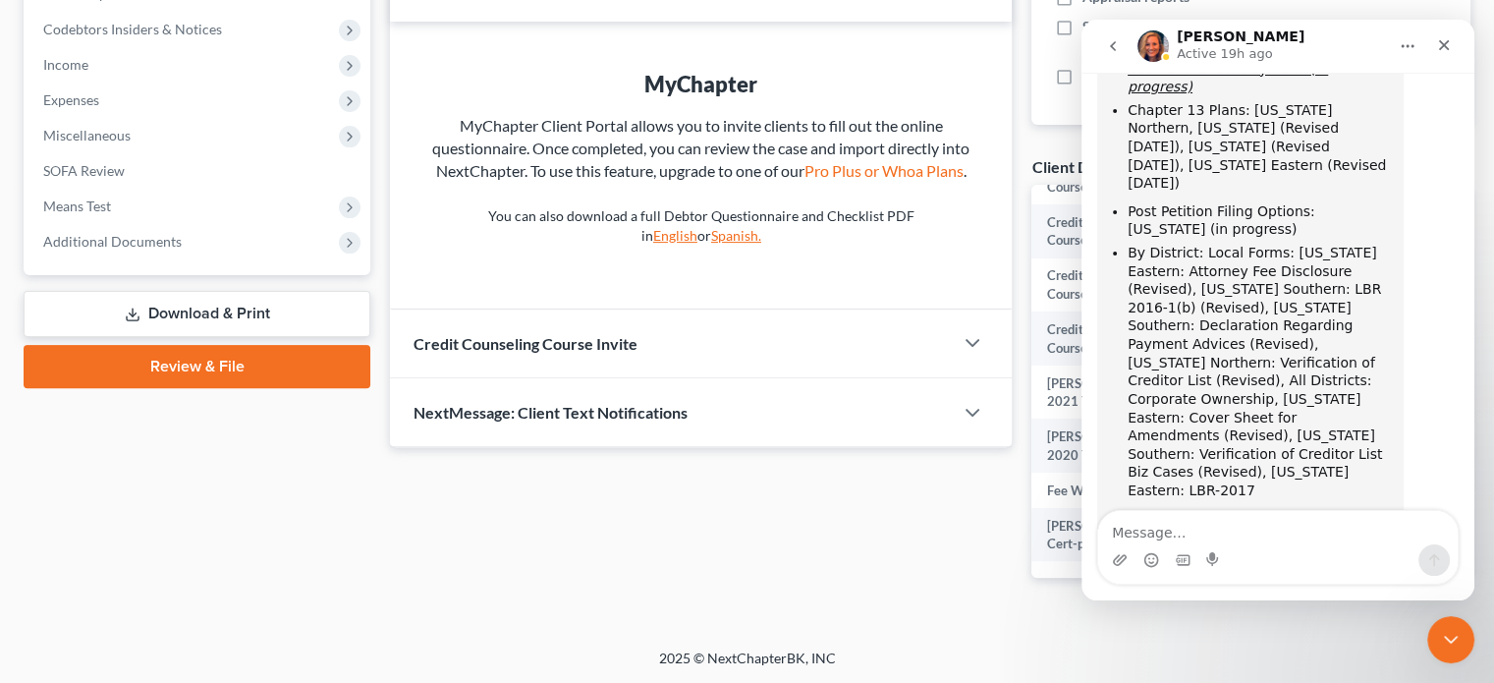
click at [1108, 52] on icon "go back" at bounding box center [1113, 46] width 16 height 16
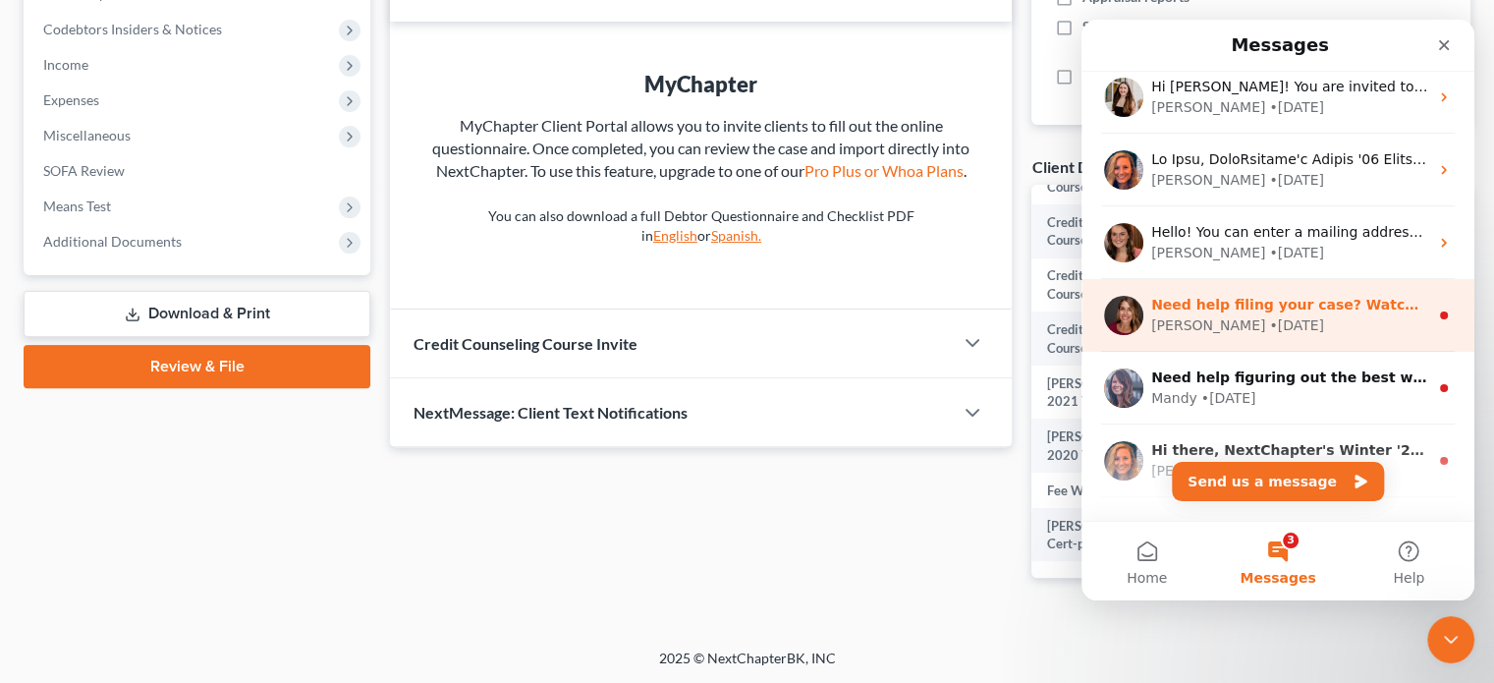
scroll to position [196, 0]
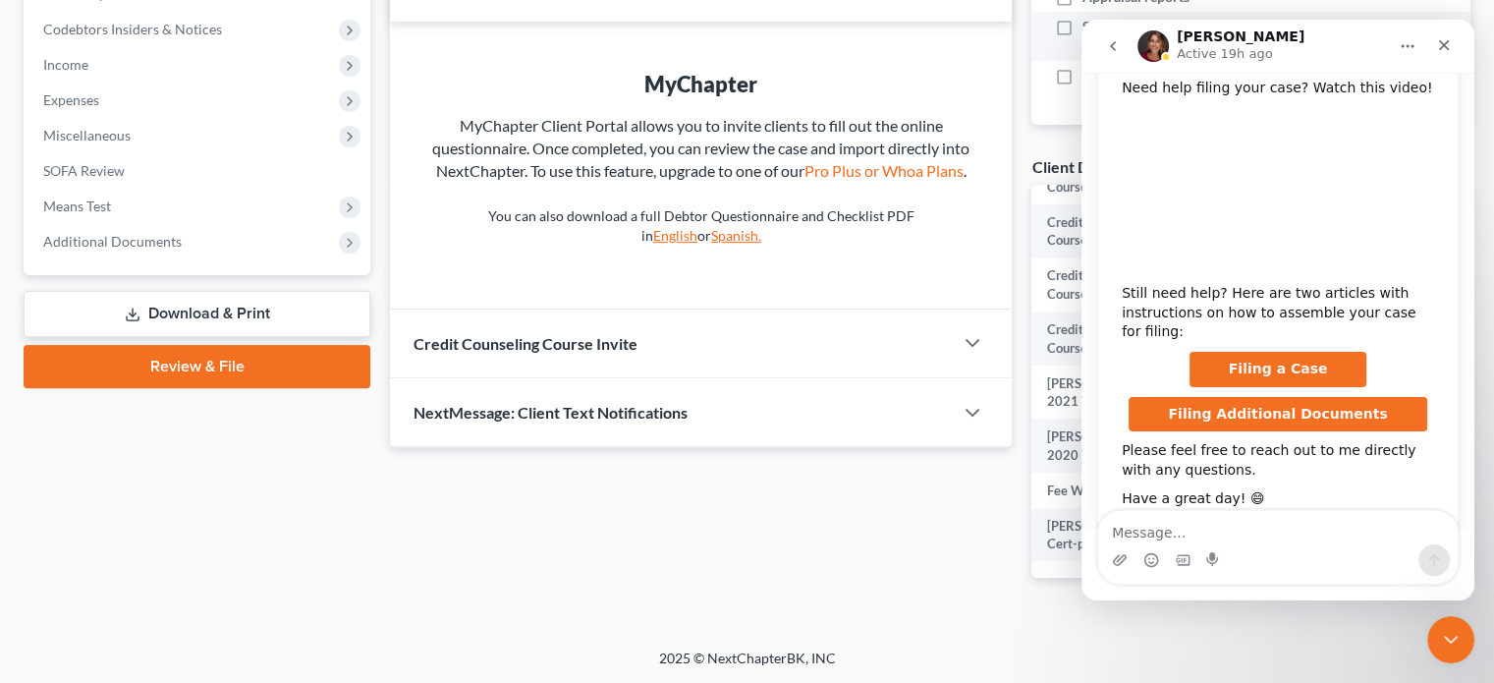
scroll to position [210, 0]
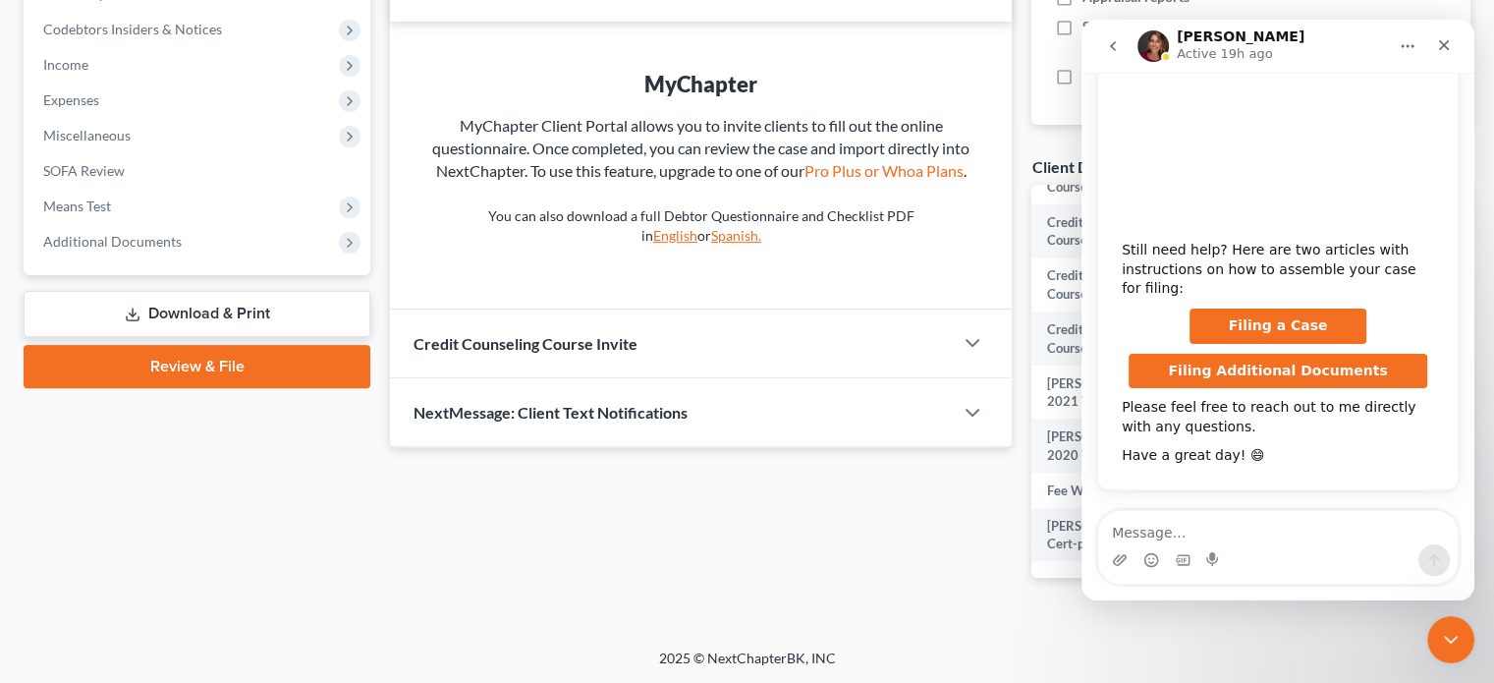
click at [1107, 46] on icon "go back" at bounding box center [1113, 46] width 16 height 16
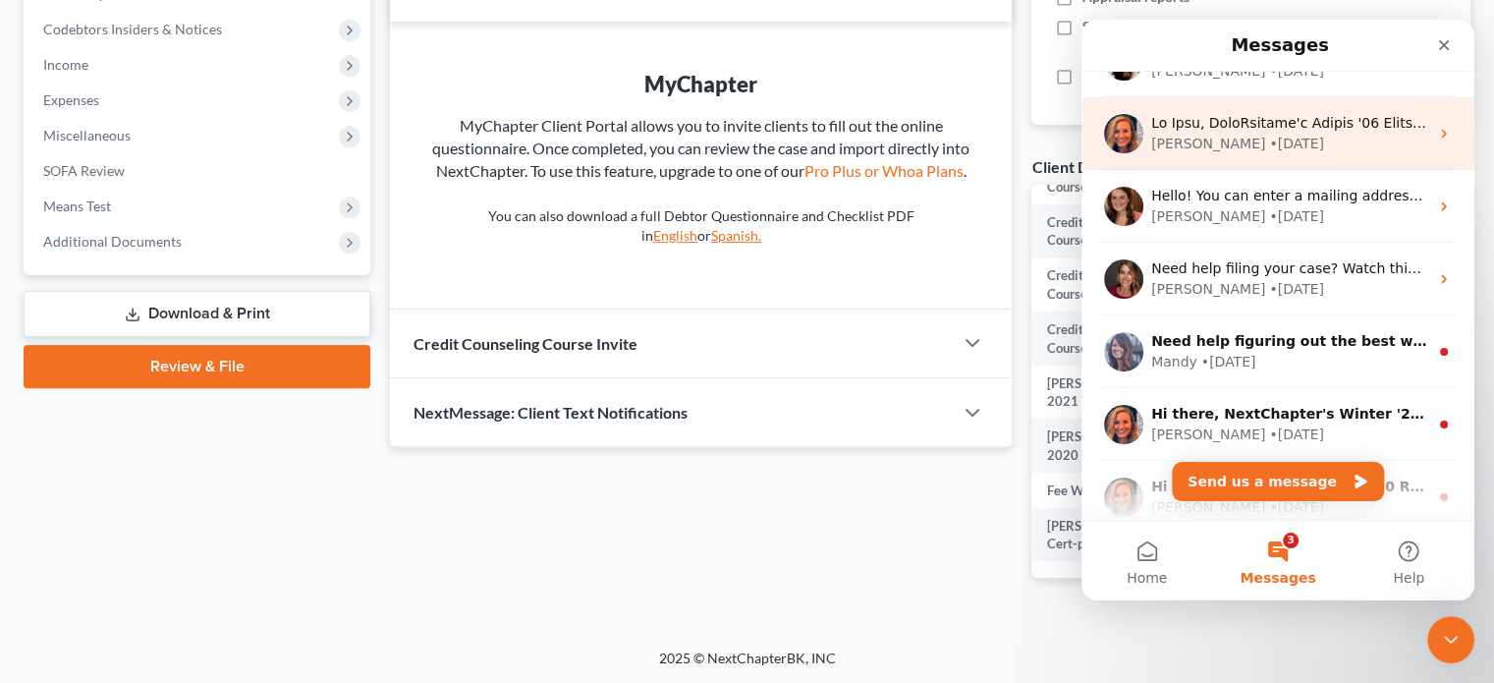
scroll to position [196, 0]
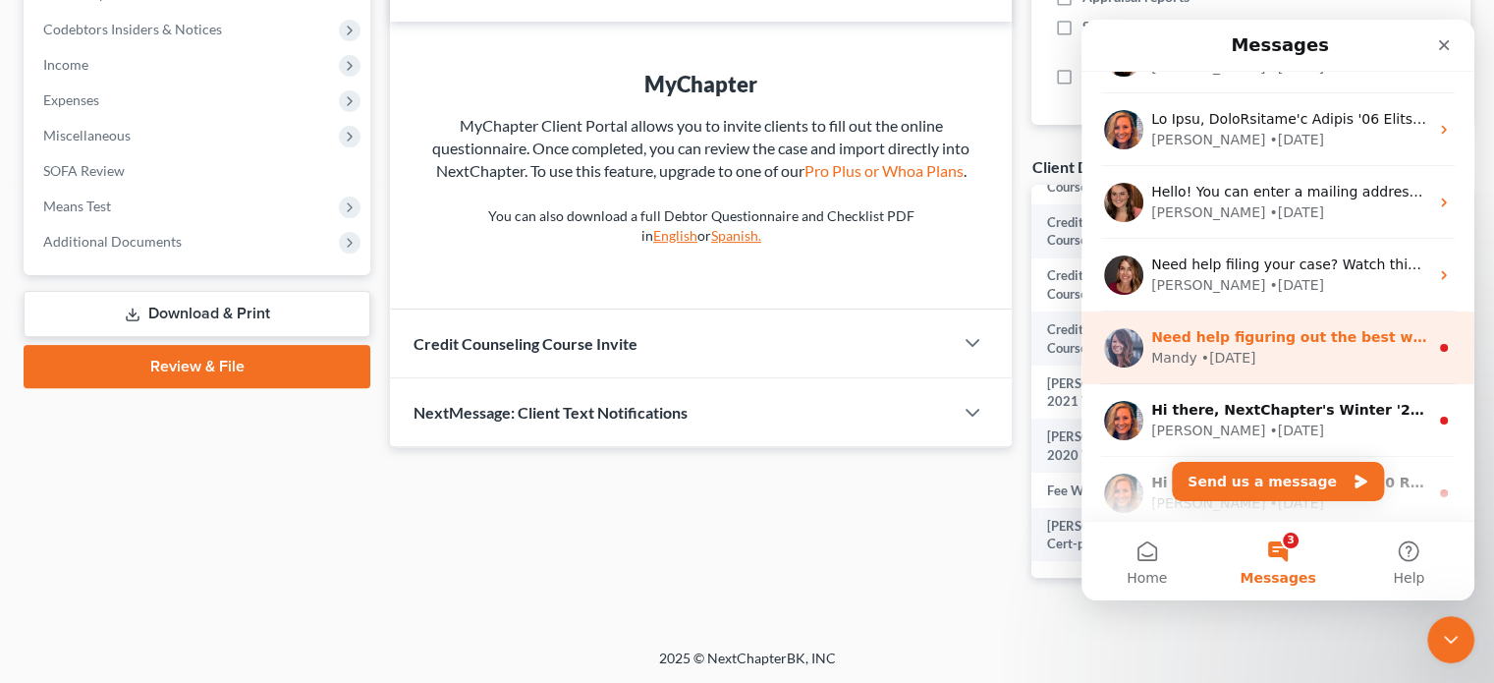
click at [1219, 362] on div "• 242w ago" at bounding box center [1229, 358] width 55 height 21
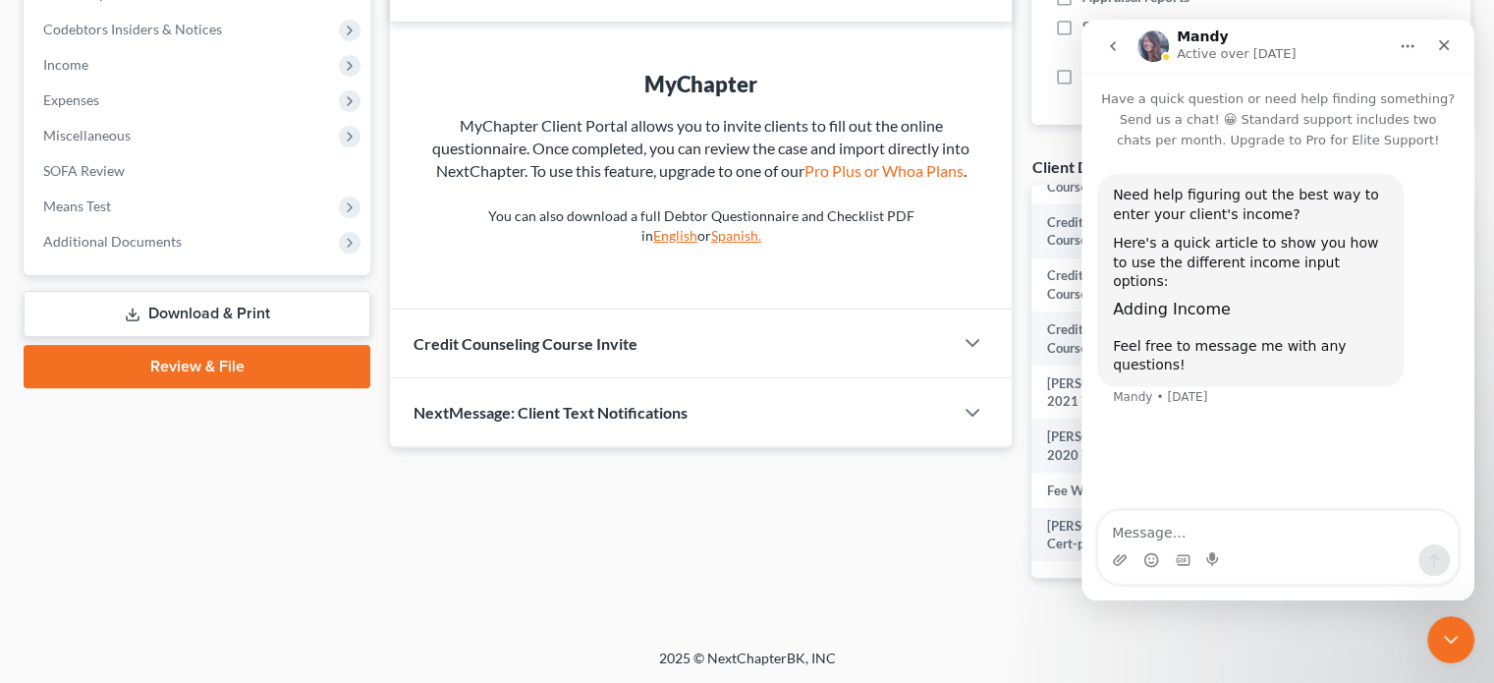
click at [1109, 47] on icon "go back" at bounding box center [1113, 46] width 16 height 16
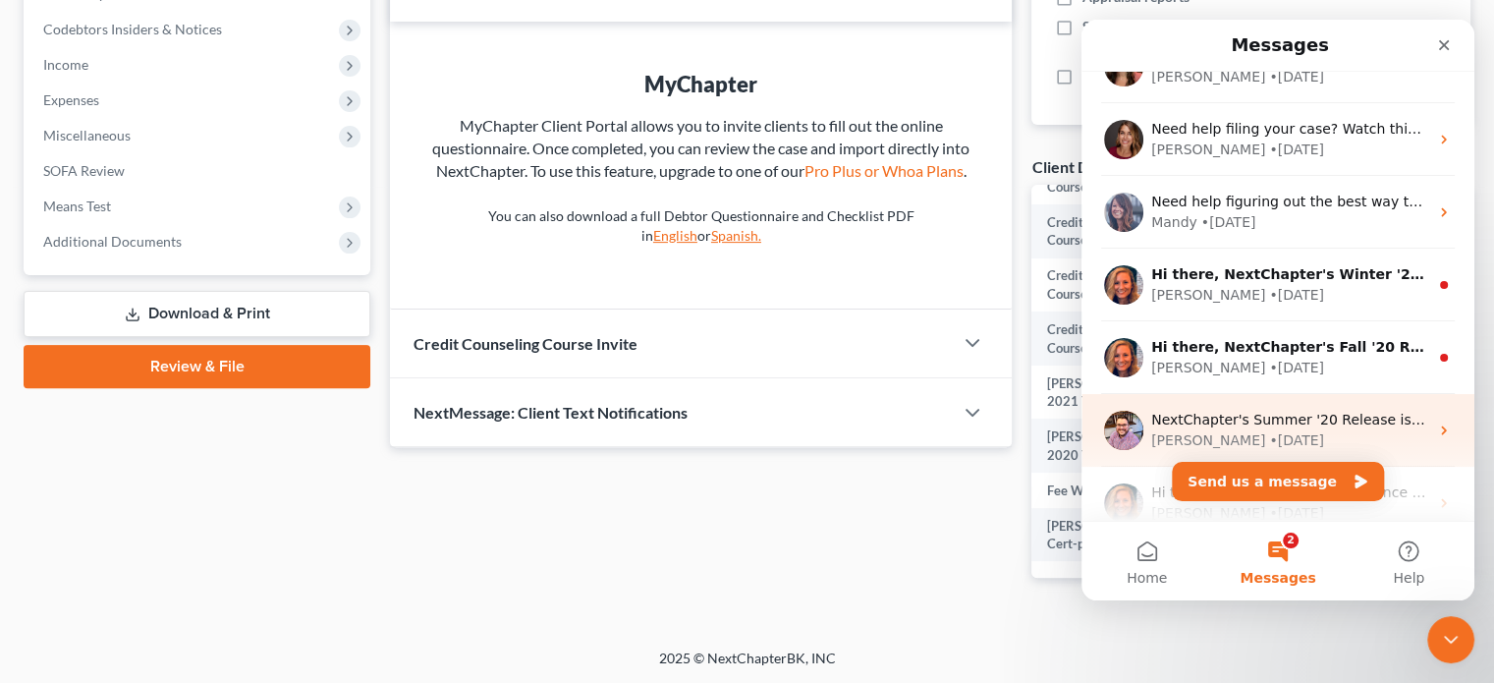
scroll to position [393, 0]
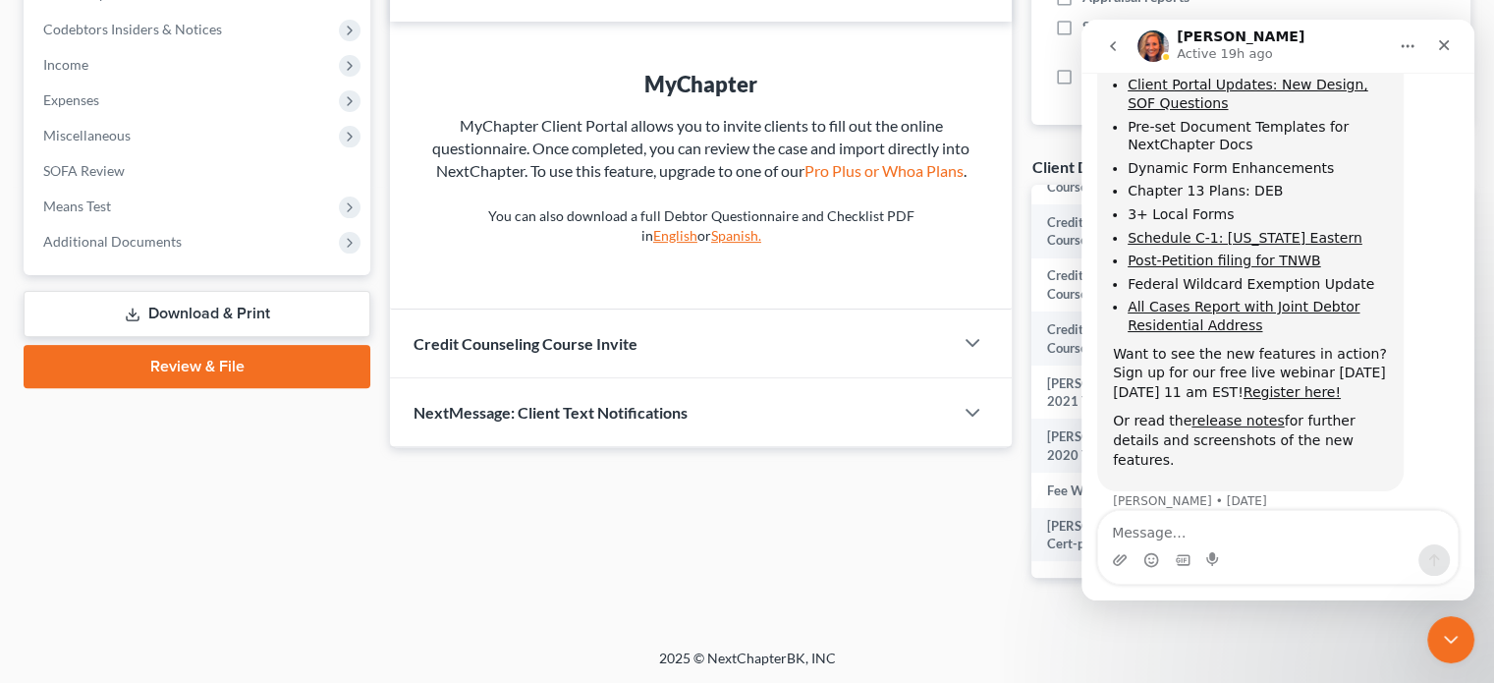
scroll to position [403, 0]
click at [1108, 47] on icon "go back" at bounding box center [1113, 46] width 16 height 16
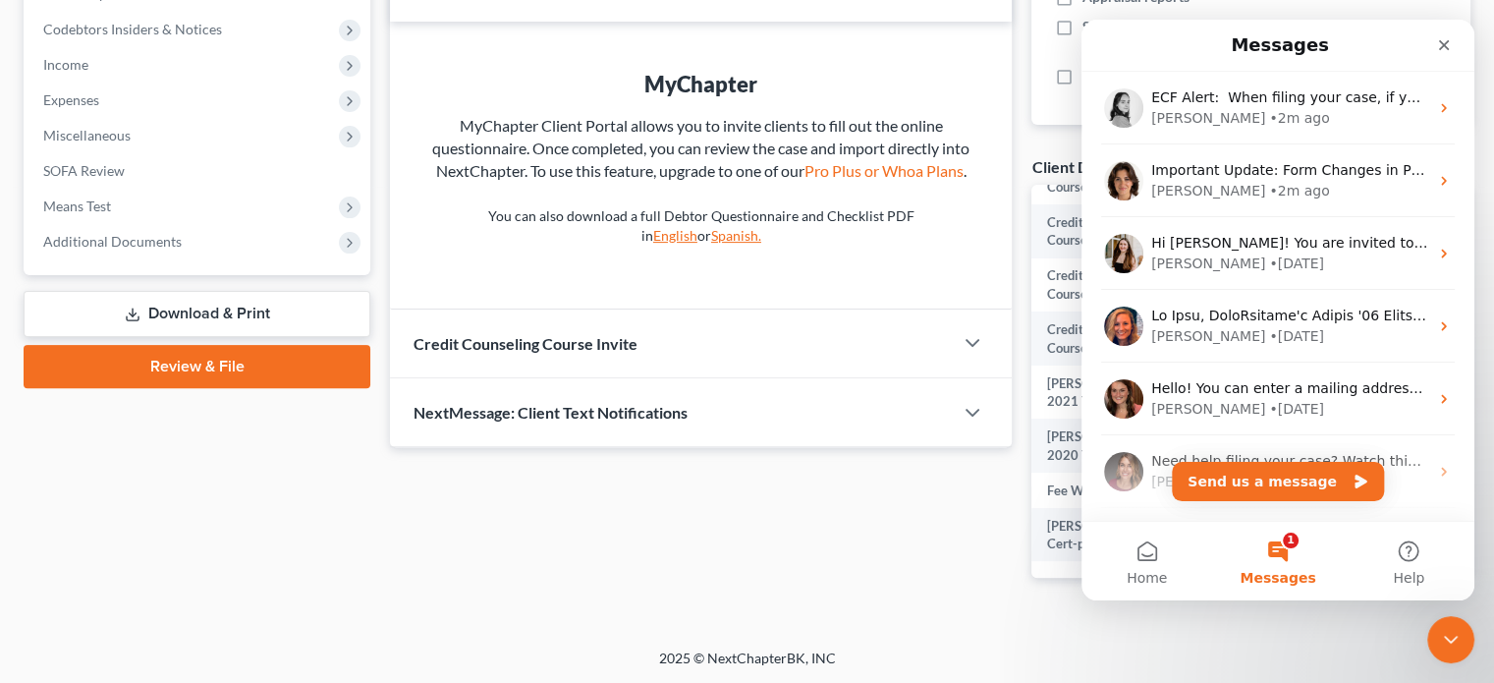
click at [933, 576] on div "Updates & News × West Virginia Southern: District Notes Take a look at NextChap…" at bounding box center [701, 108] width 642 height 1002
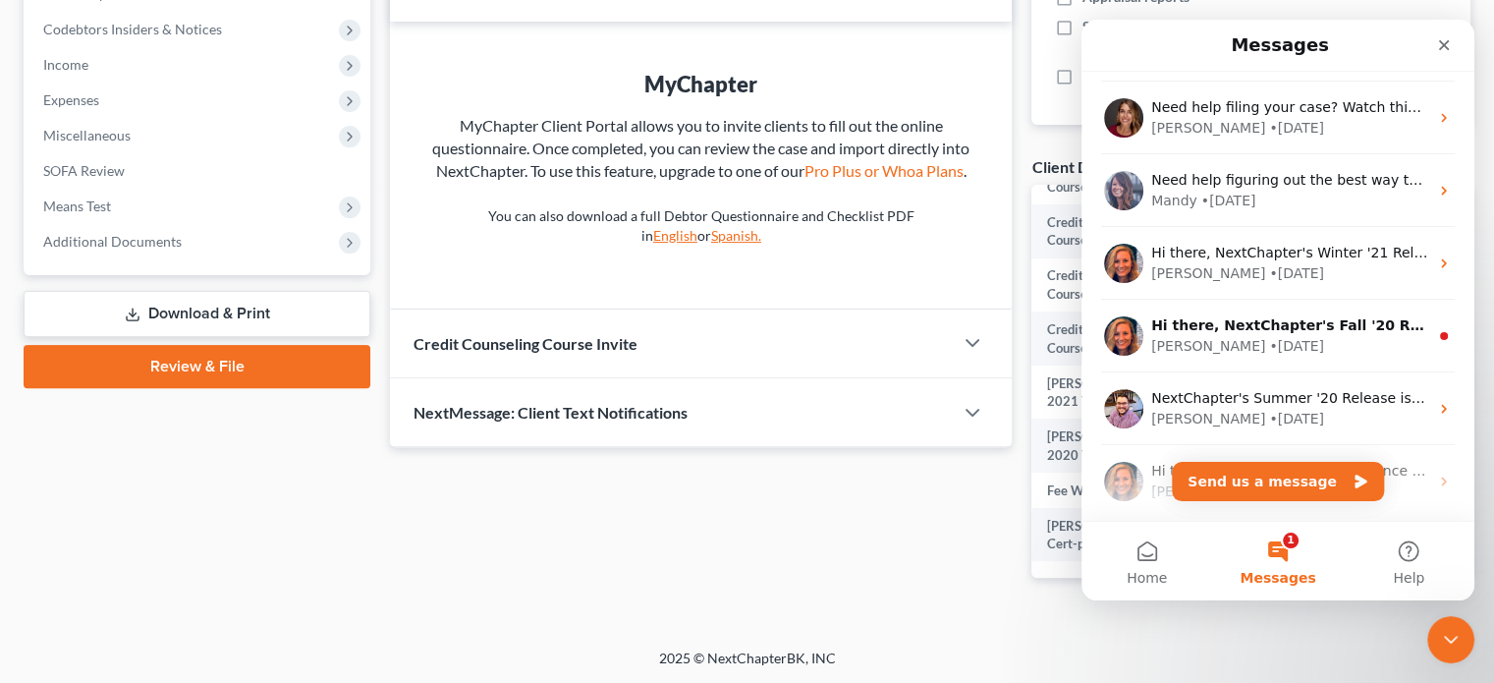
scroll to position [393, 0]
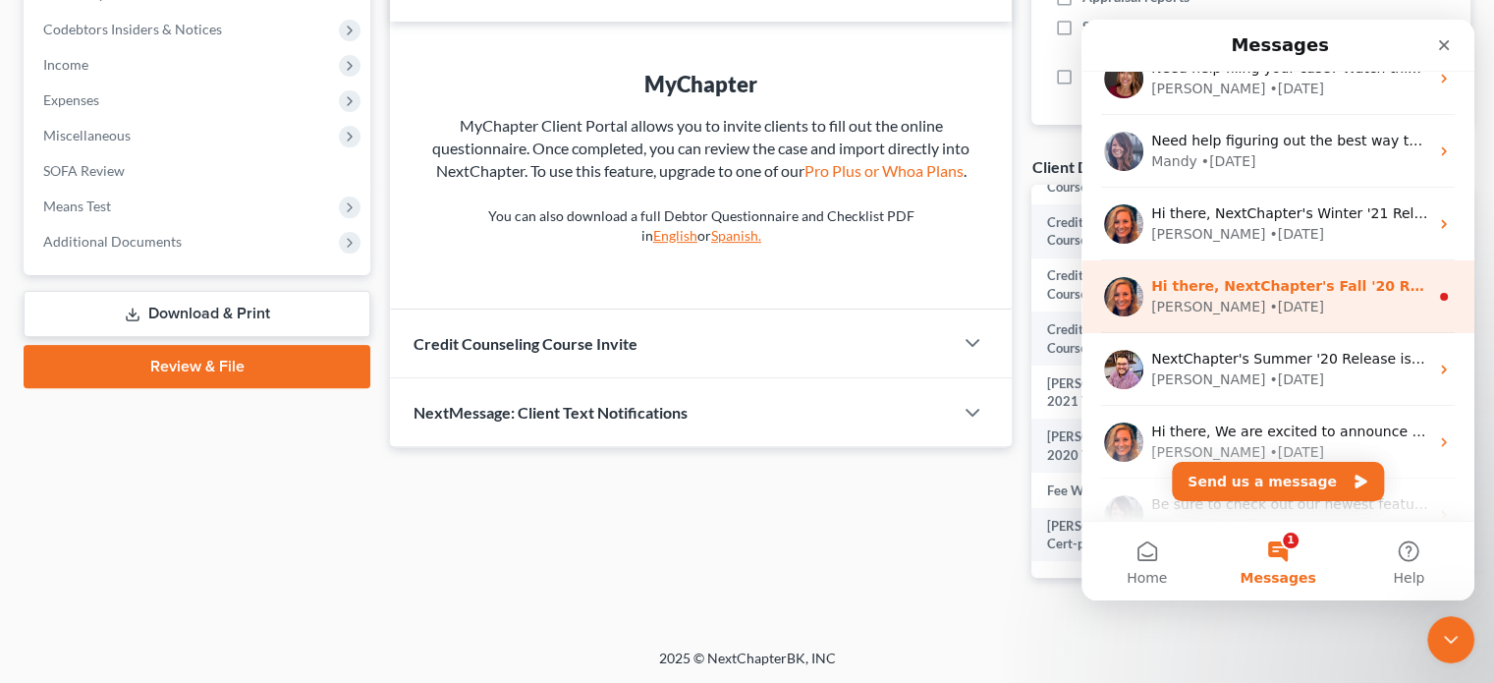
click at [1317, 302] on div "Kelly • 242w ago" at bounding box center [1289, 307] width 277 height 21
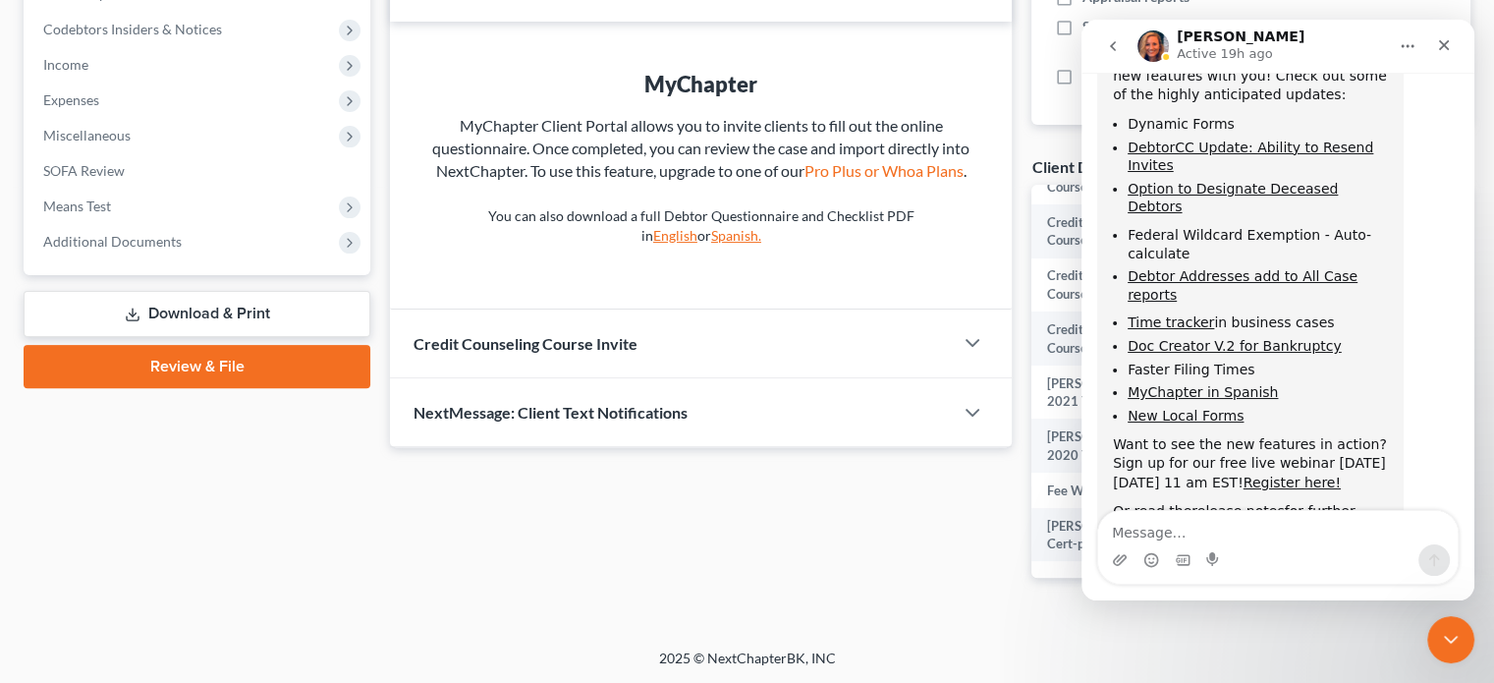
scroll to position [372, 0]
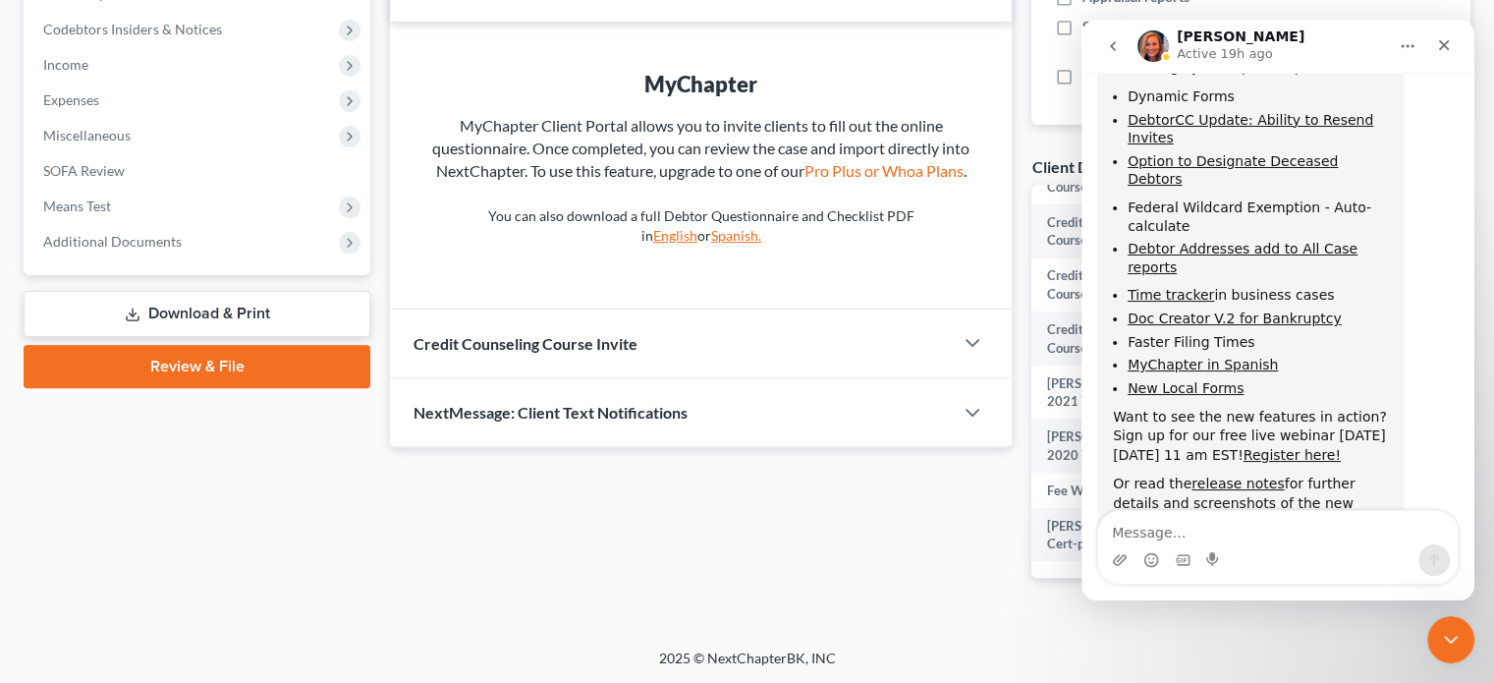
click at [1122, 38] on button "go back" at bounding box center [1112, 46] width 37 height 37
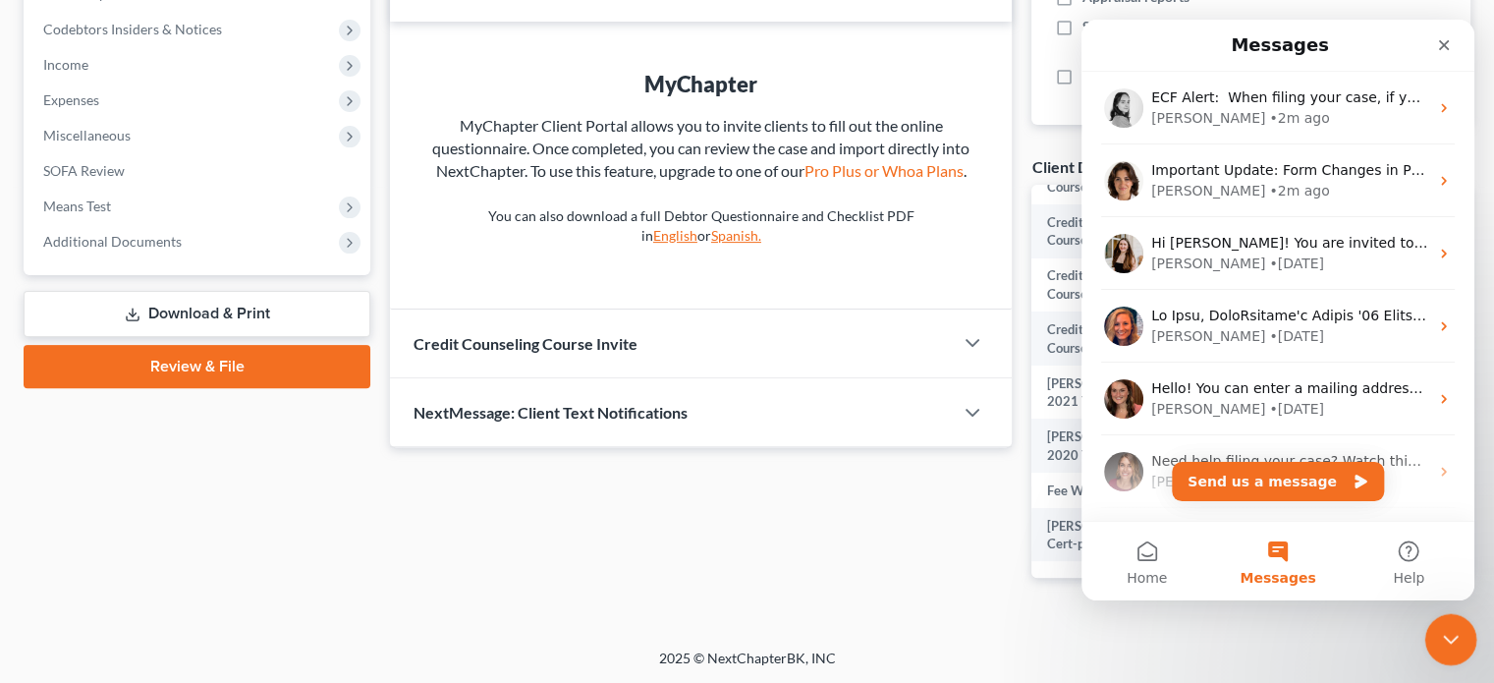
click at [1434, 626] on div "Close Intercom Messenger" at bounding box center [1448, 636] width 47 height 47
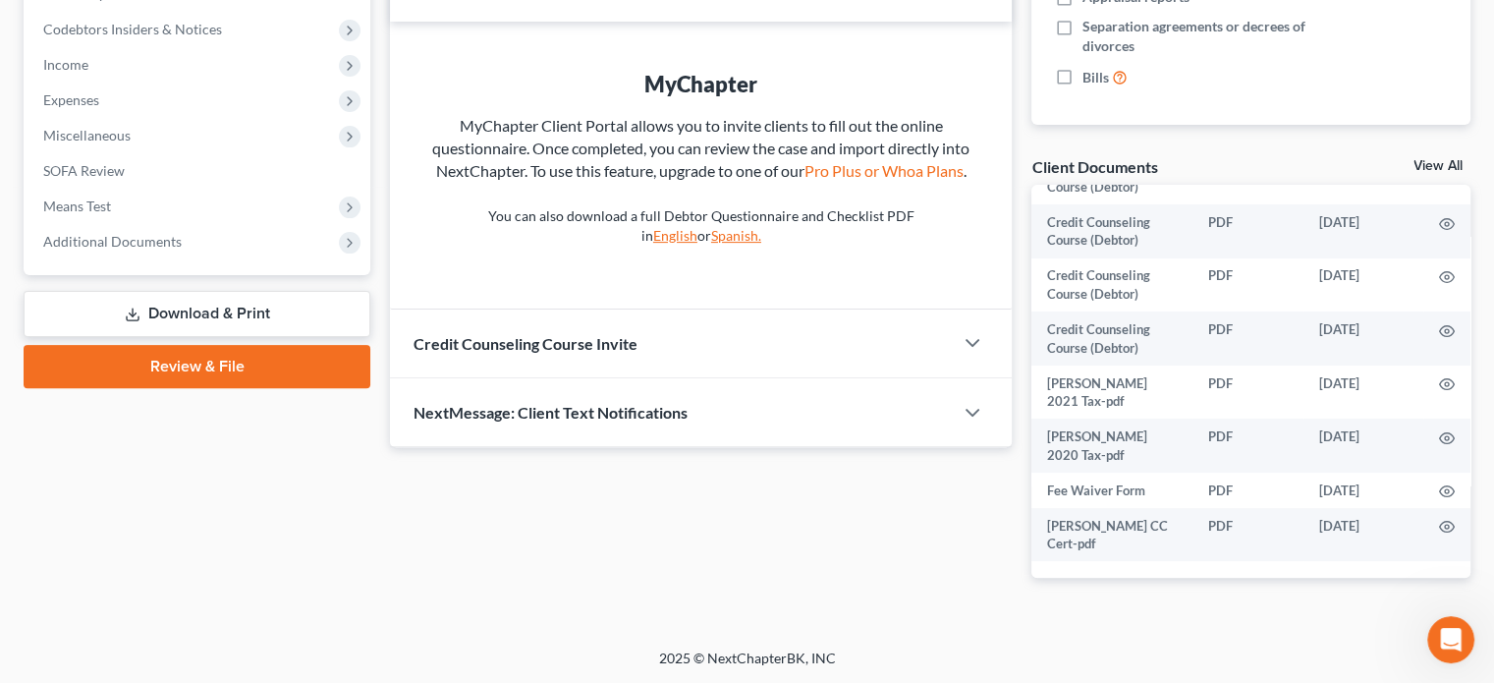
click at [765, 587] on div "Updates & News × West Virginia Southern: District Notes Take a look at NextChap…" at bounding box center [701, 108] width 642 height 1002
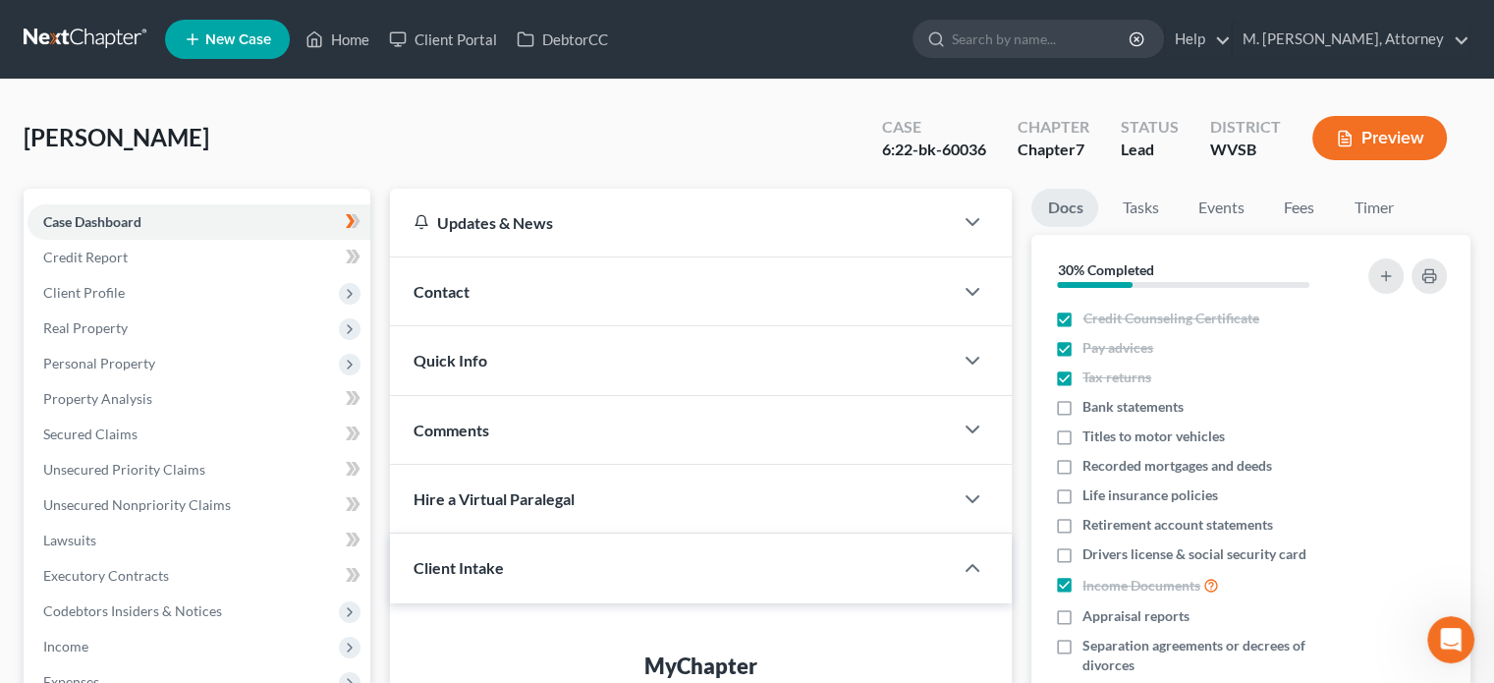
click at [1426, 136] on button "Preview" at bounding box center [1380, 138] width 135 height 44
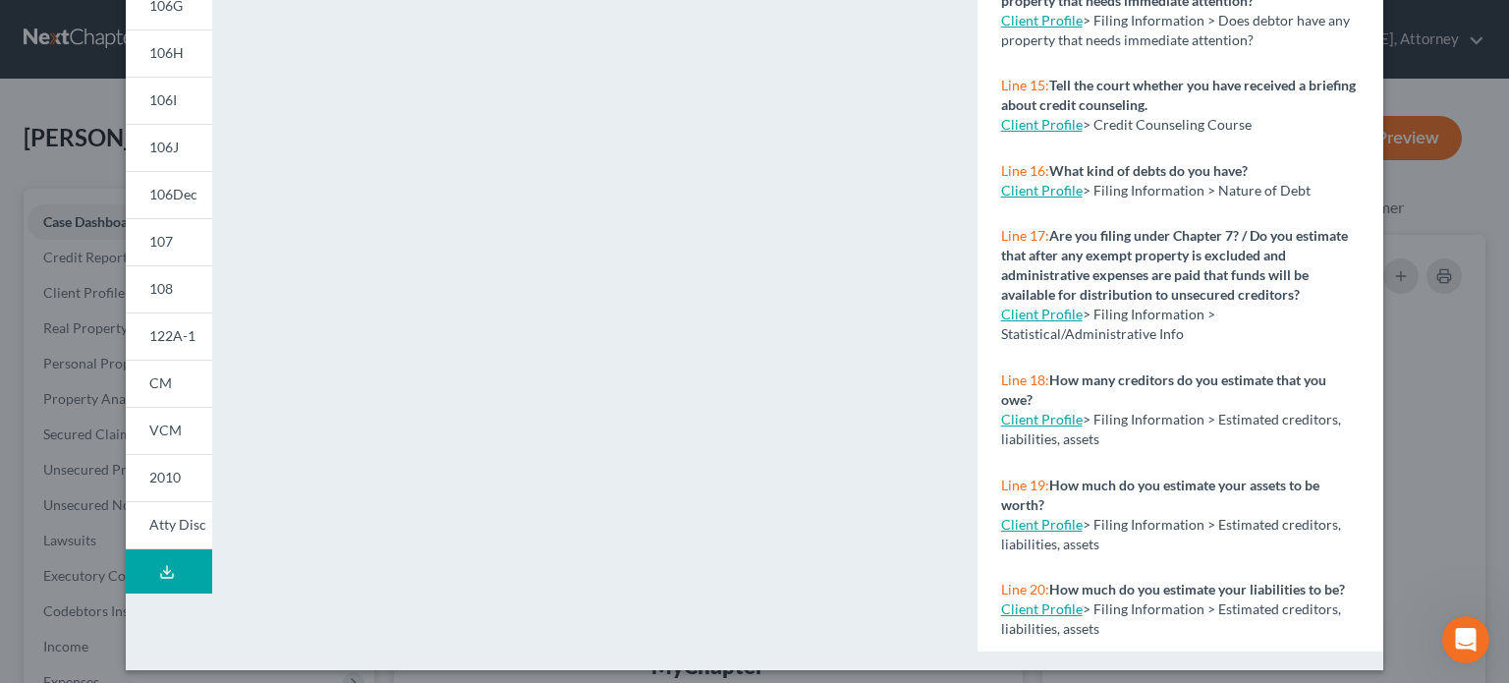
scroll to position [424, 0]
